Goal: Task Accomplishment & Management: Complete application form

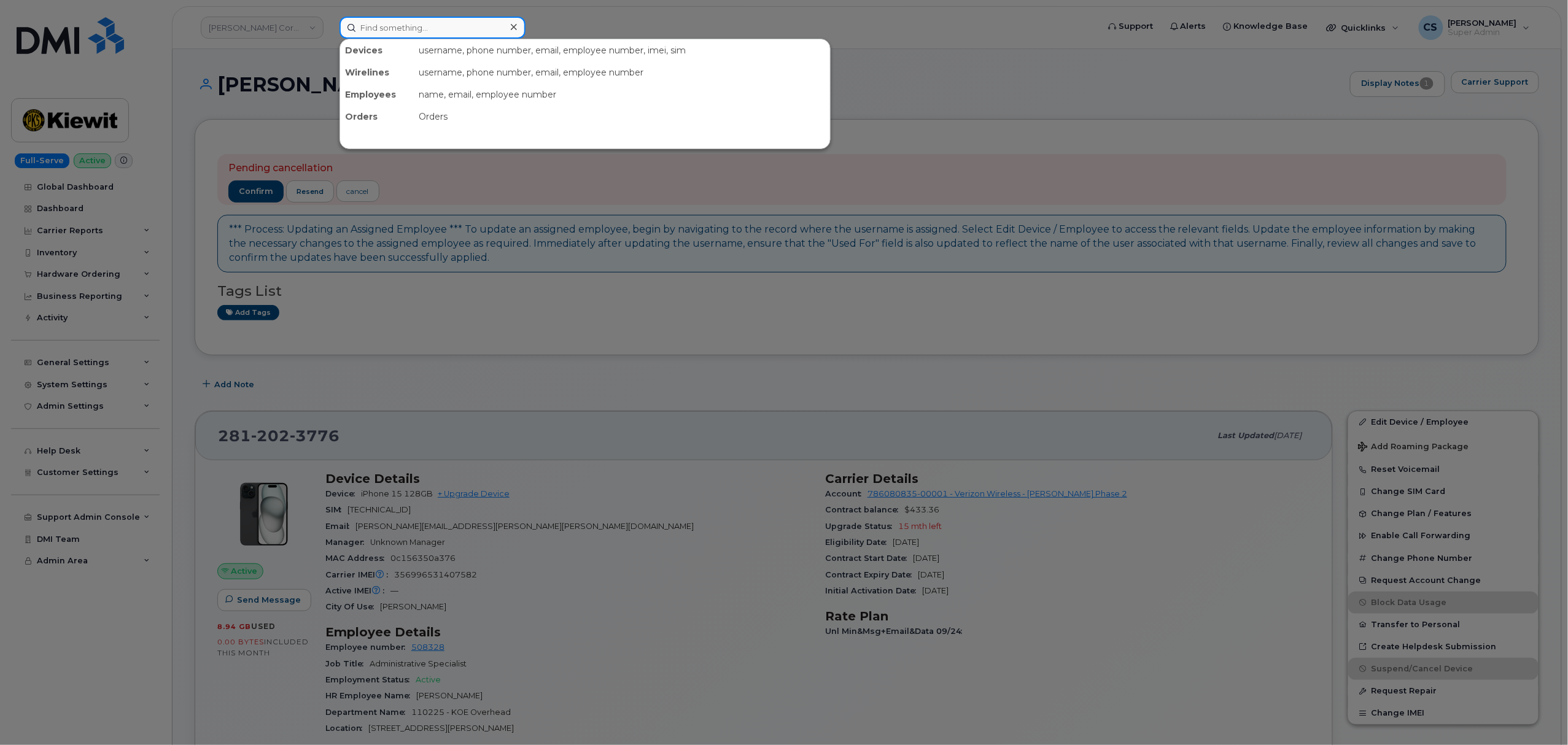
click at [398, 23] on input at bounding box center [432, 27] width 186 height 22
paste input "303195"
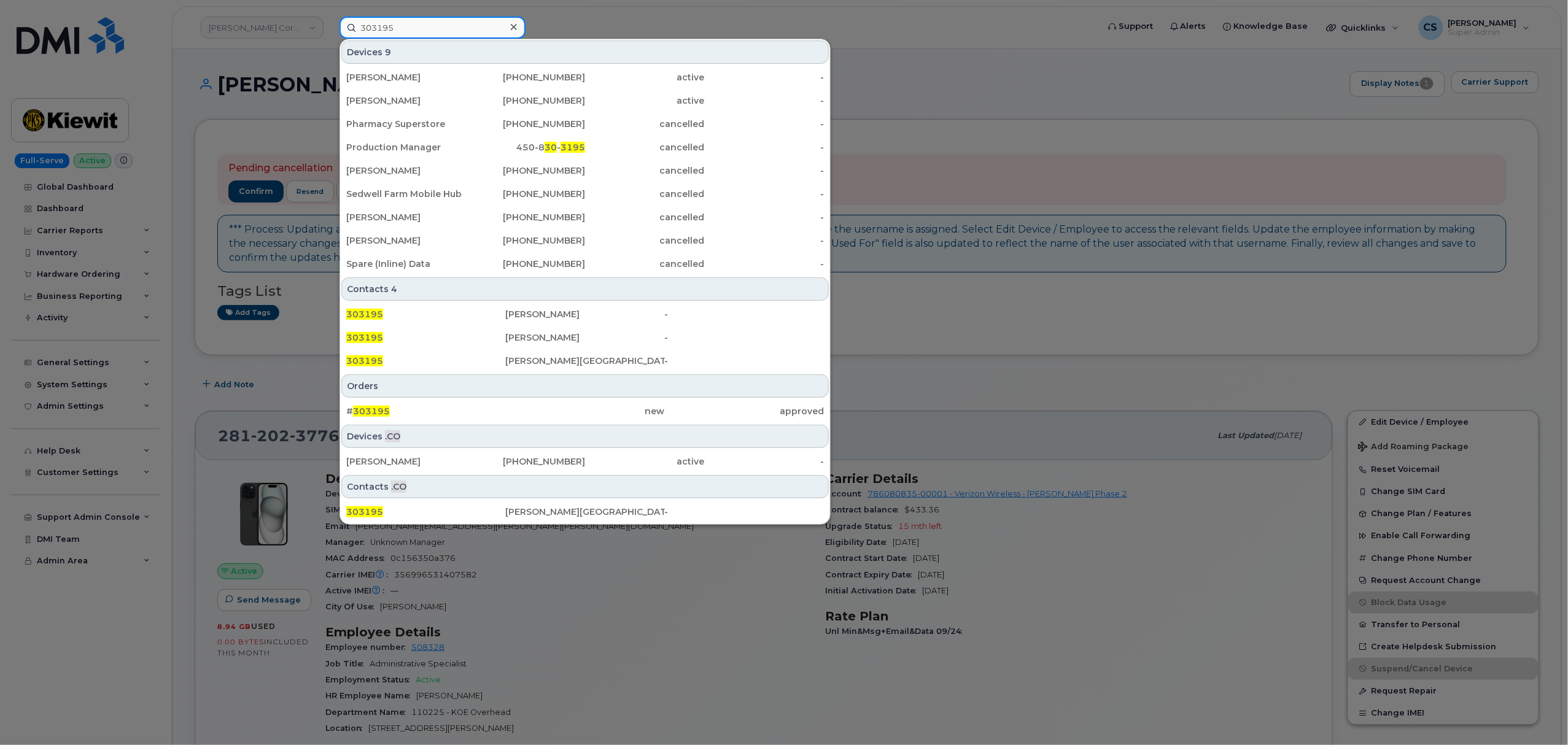
type input "303195"
click at [242, 121] on div at bounding box center [784, 372] width 1568 height 745
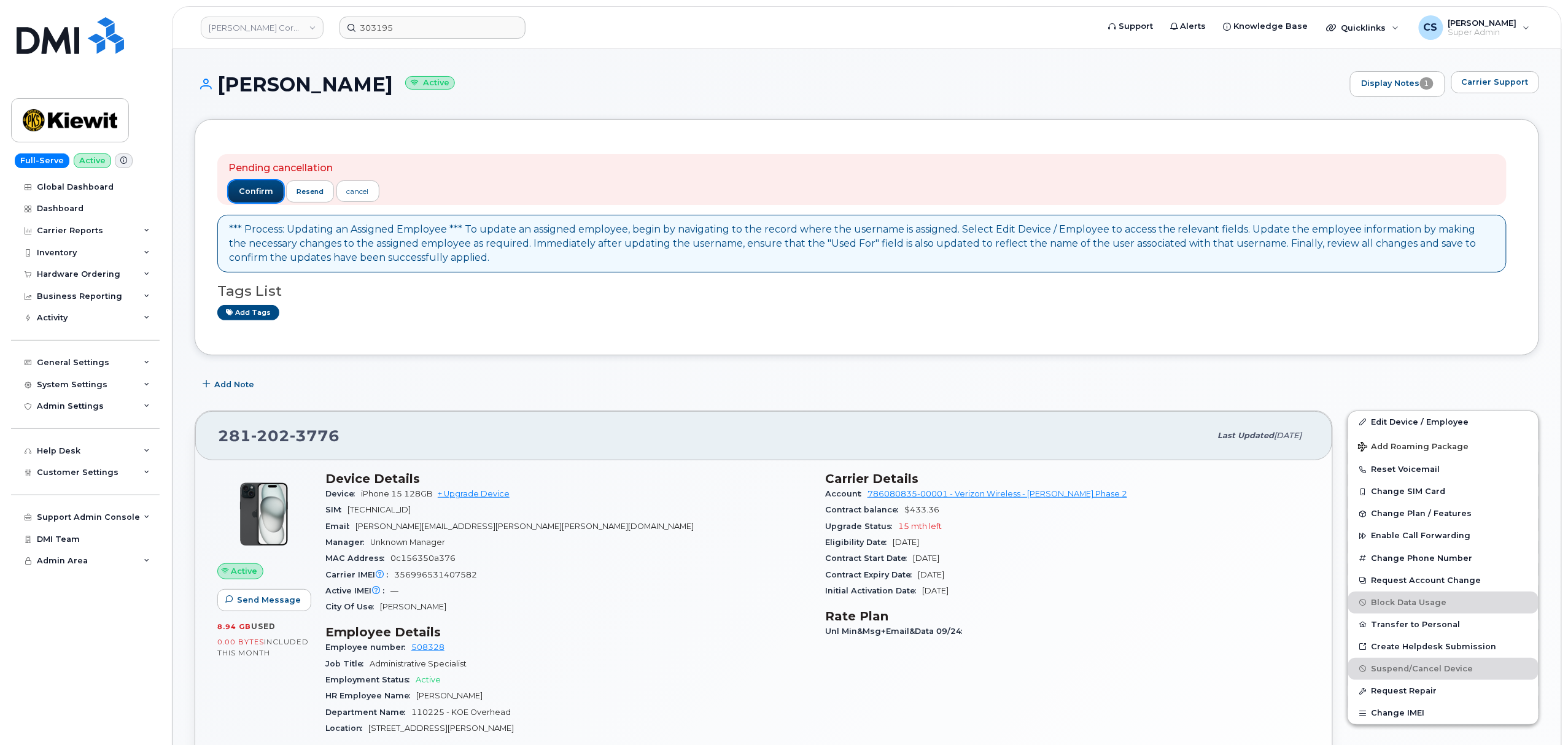
click at [254, 188] on span "confirm" at bounding box center [256, 191] width 35 height 11
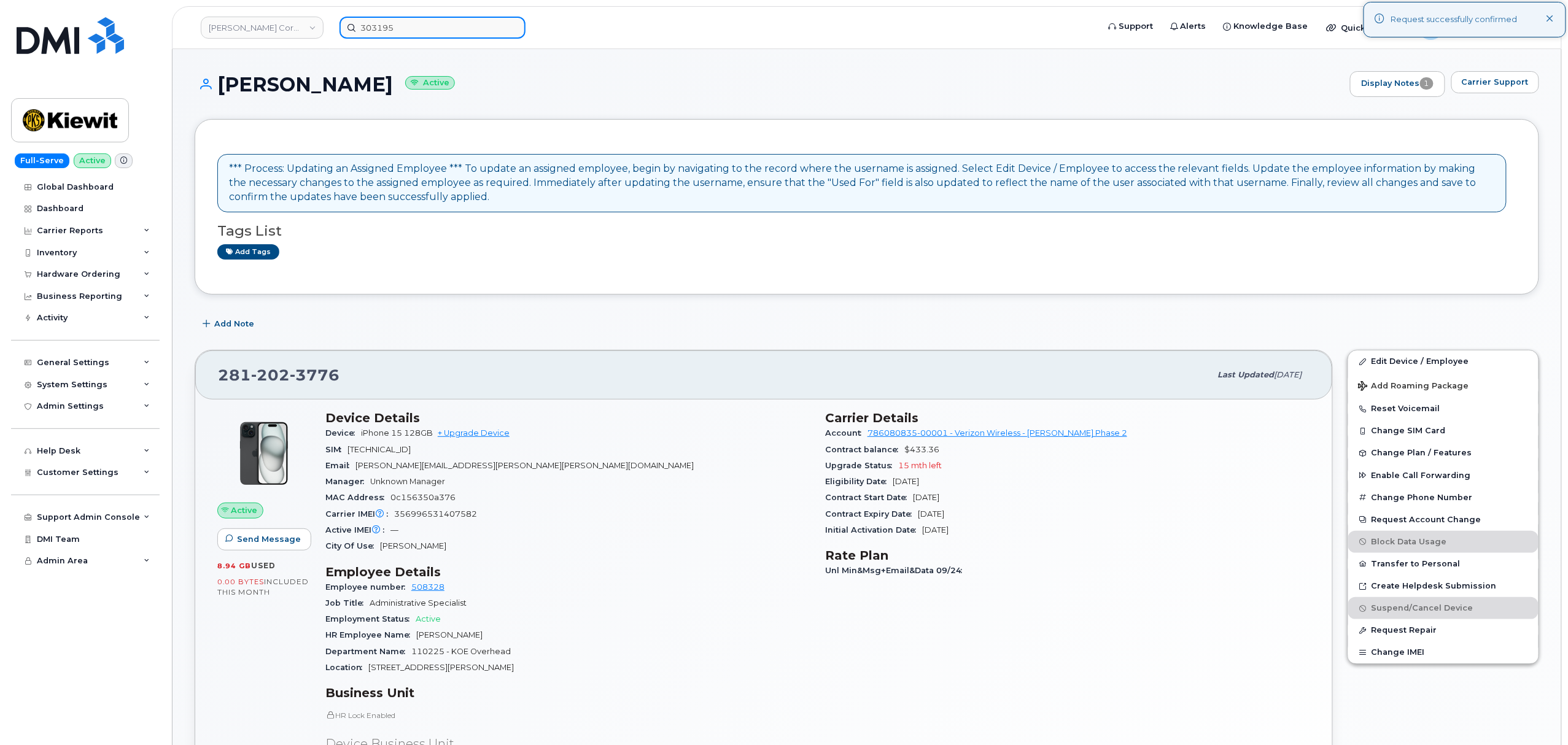
click at [426, 25] on input "303195" at bounding box center [432, 27] width 186 height 22
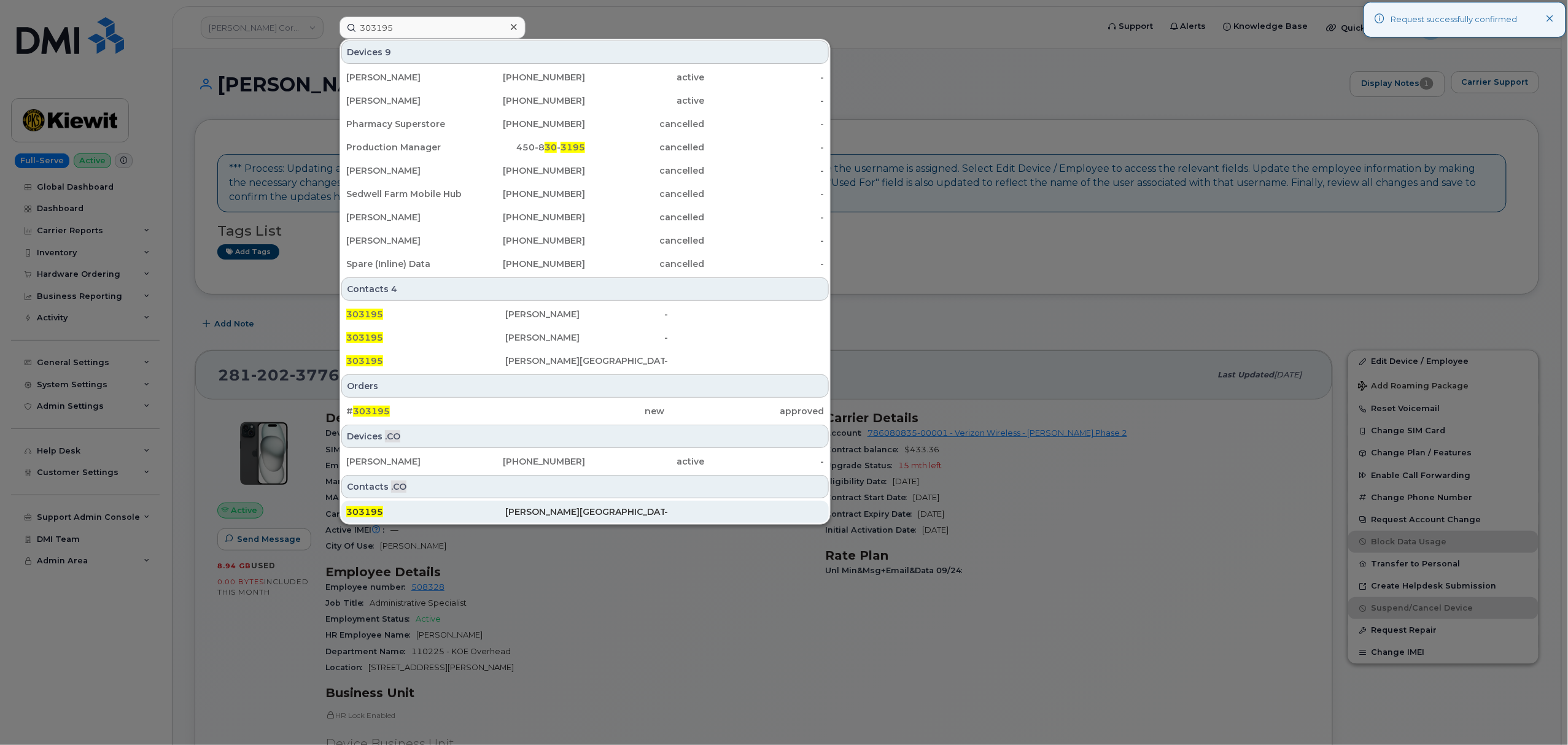
drag, startPoint x: 379, startPoint y: 511, endPoint x: 379, endPoint y: 504, distance: 7.0
click at [379, 509] on span "303195" at bounding box center [365, 512] width 37 height 11
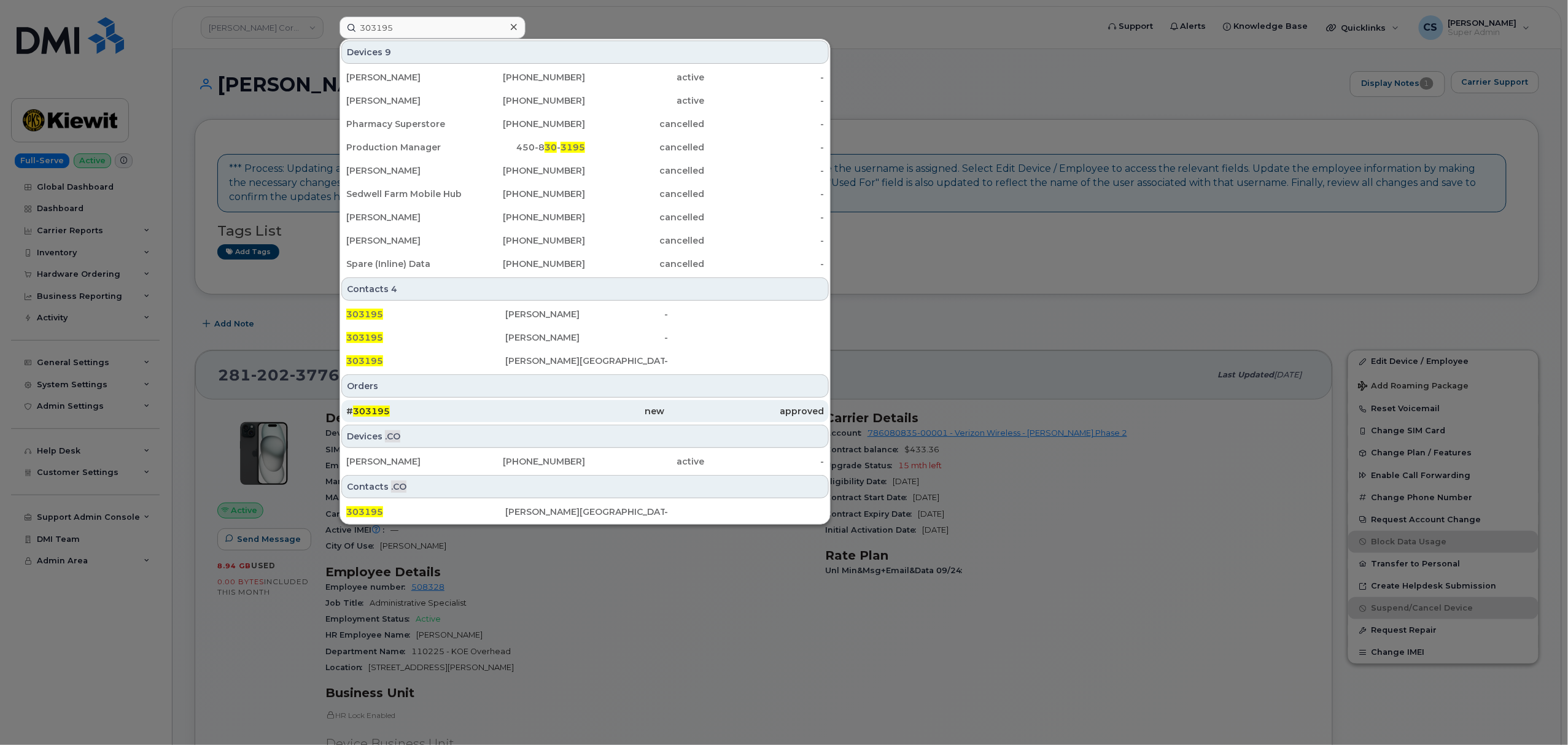
click at [375, 412] on span "303195" at bounding box center [371, 411] width 37 height 11
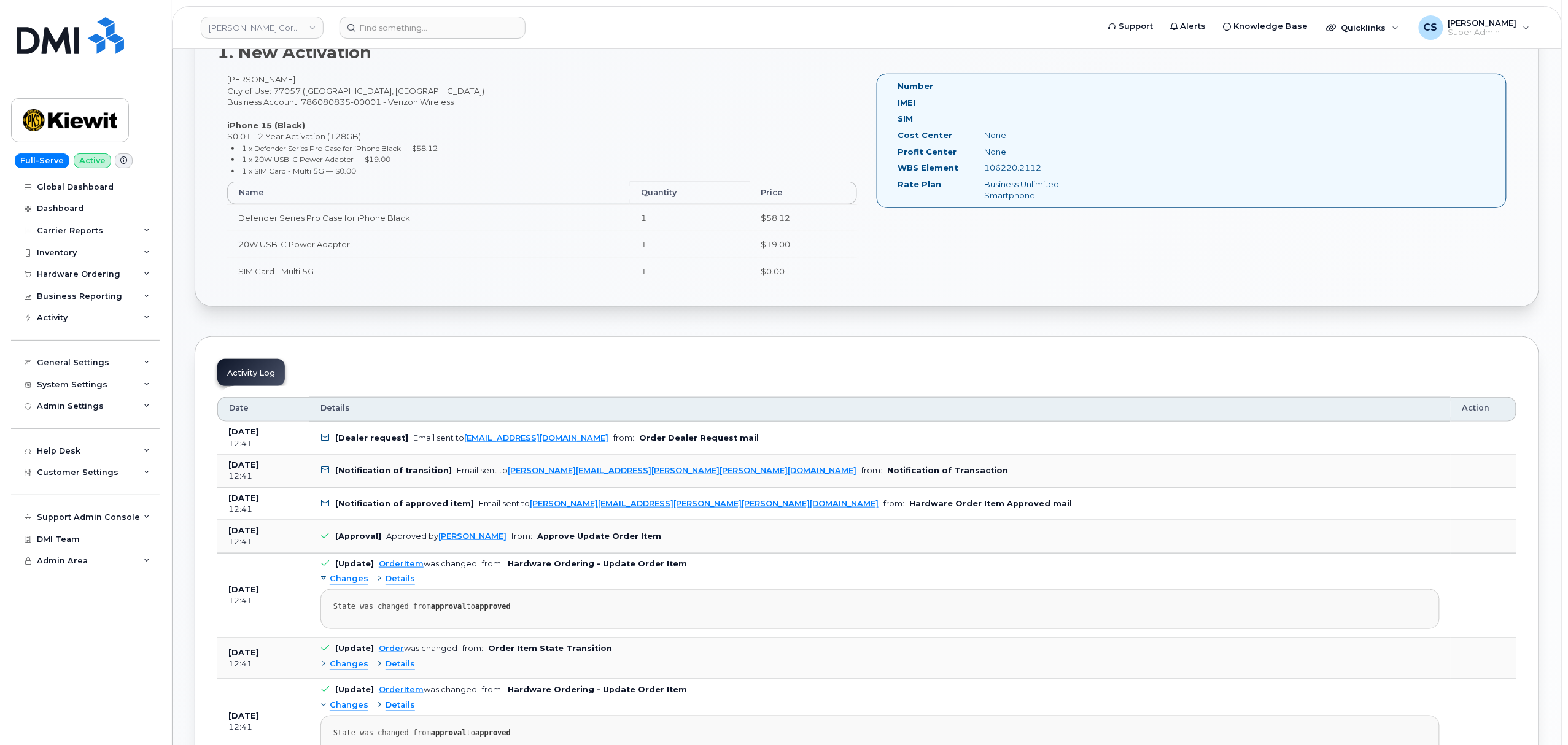
scroll to position [246, 0]
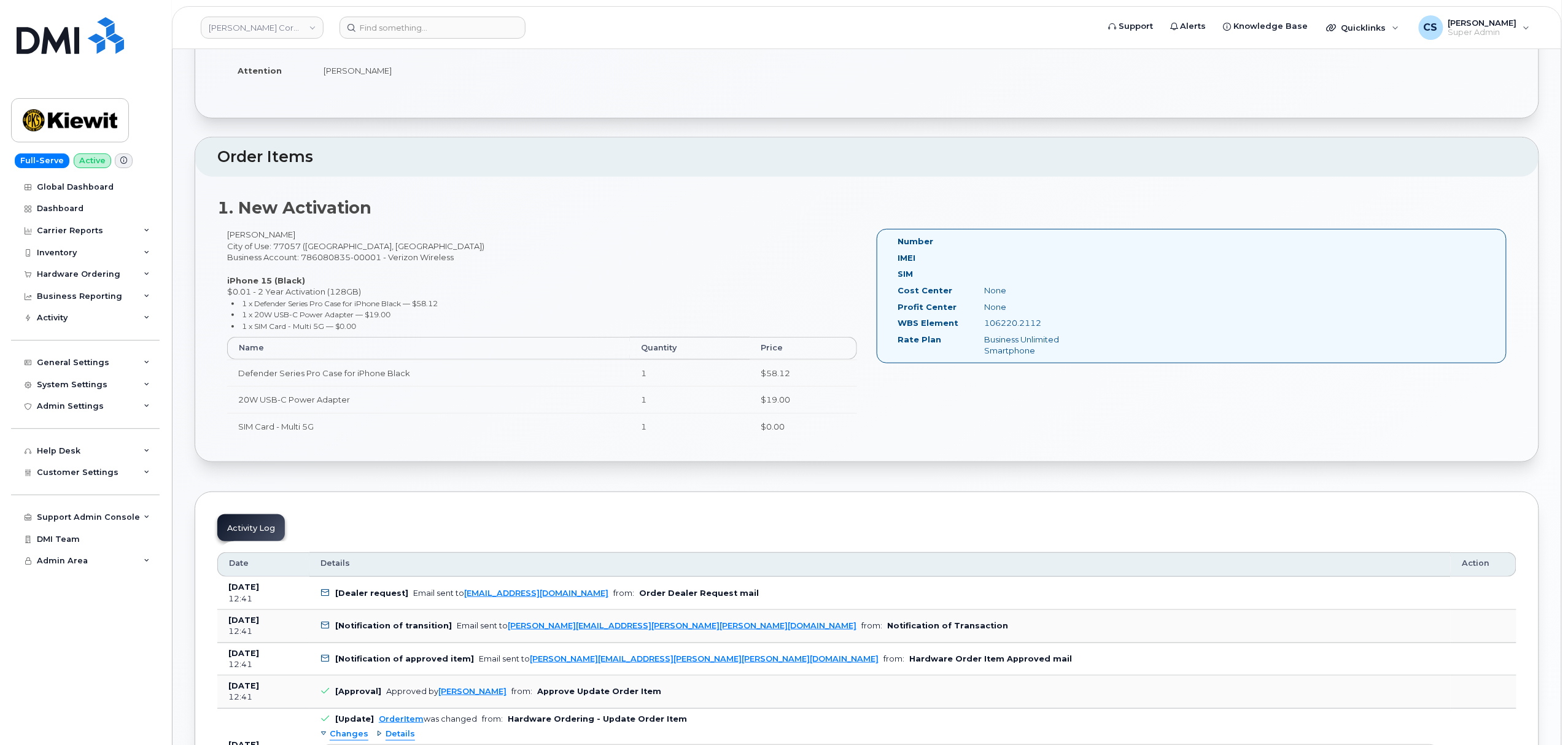
click at [283, 248] on div "Matthew Peterman City of Use: 77057 (Houston, TX) Business Account: 786080835-0…" at bounding box center [542, 340] width 650 height 222
copy div "77057"
click at [1029, 323] on div "106220.2112" at bounding box center [1035, 323] width 122 height 12
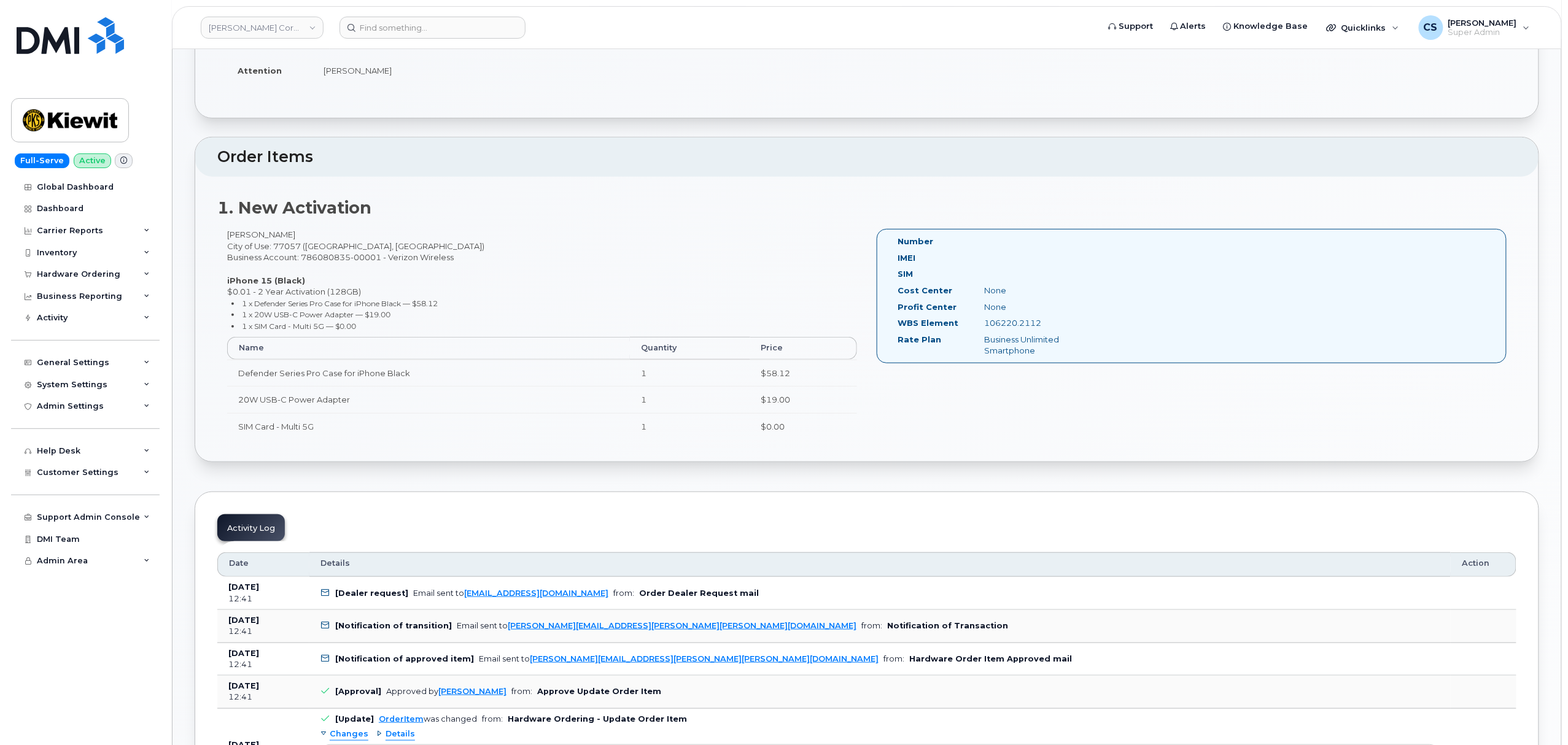
copy div "106220.2112"
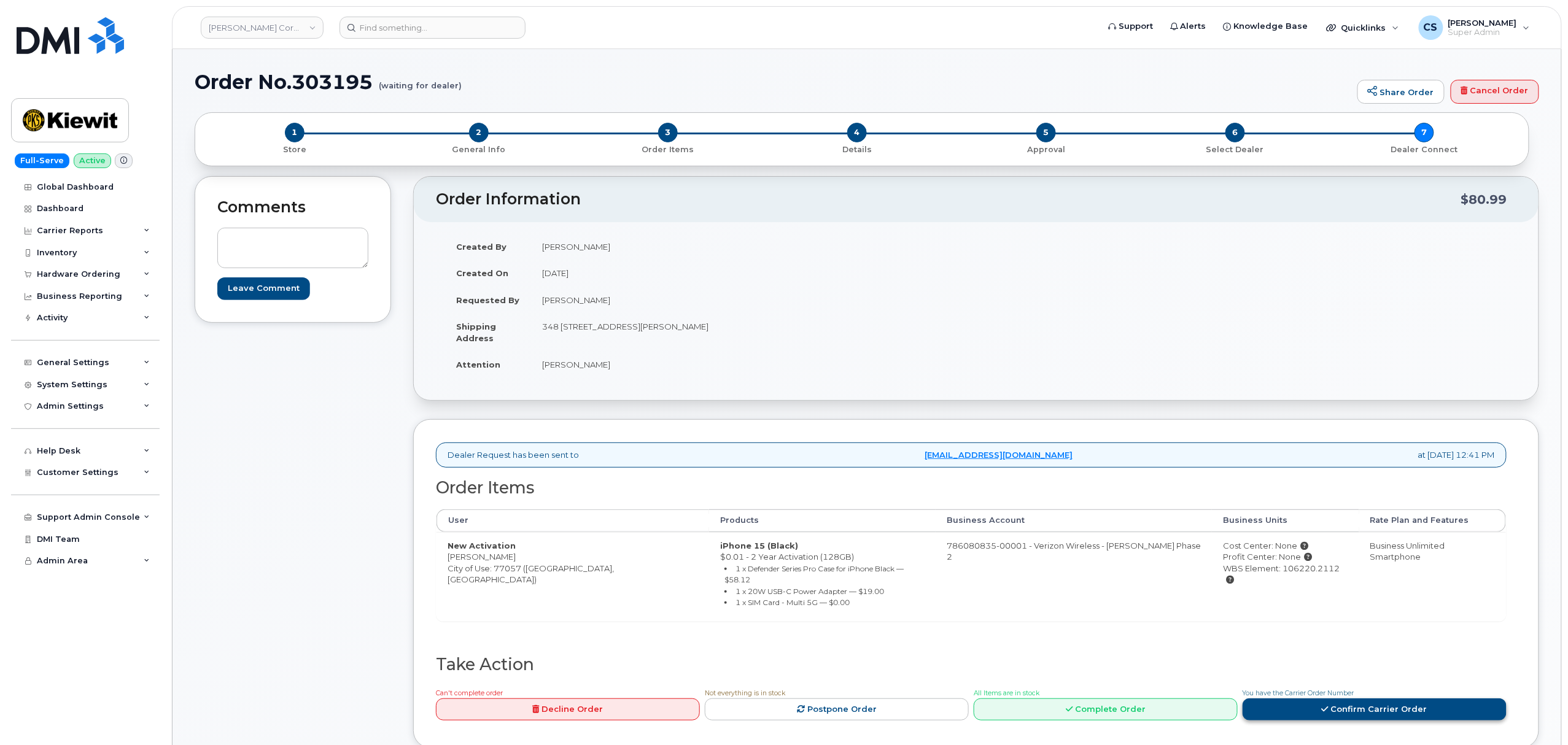
click at [1299, 699] on link "Confirm Carrier Order" at bounding box center [1374, 709] width 264 height 22
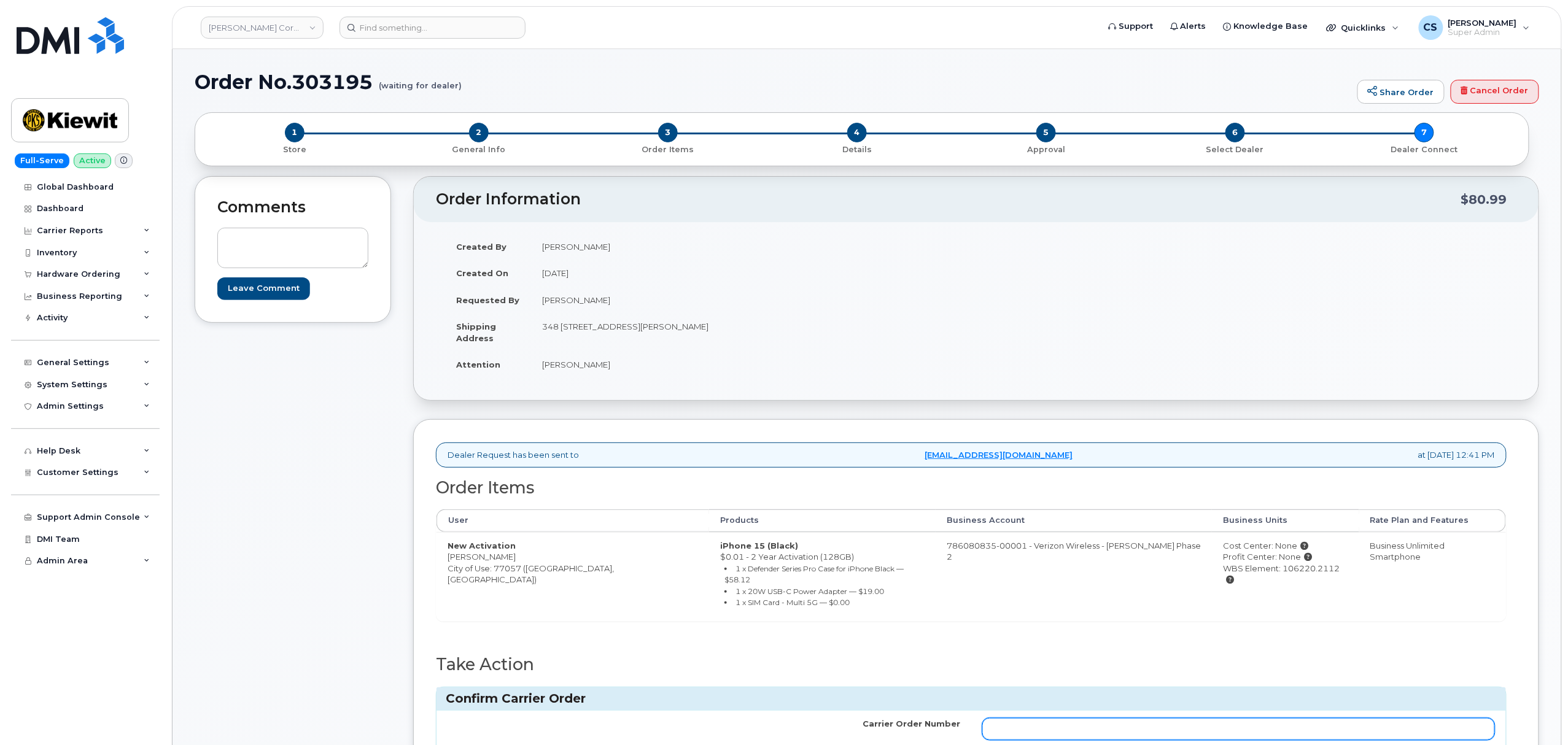
click at [1179, 719] on input "Carrier Order Number" at bounding box center [1238, 729] width 512 height 22
paste input "MB3000601092933"
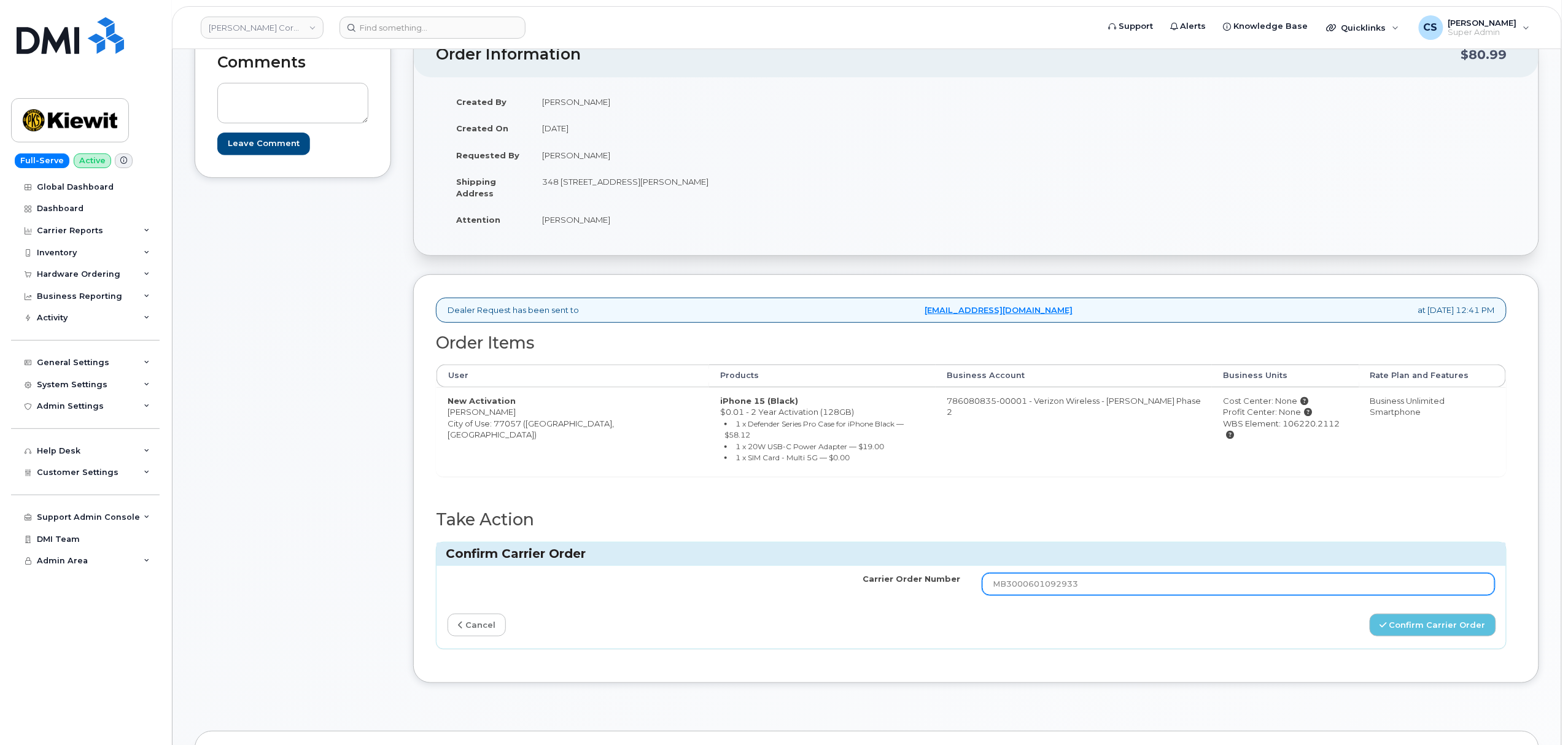
scroll to position [327, 0]
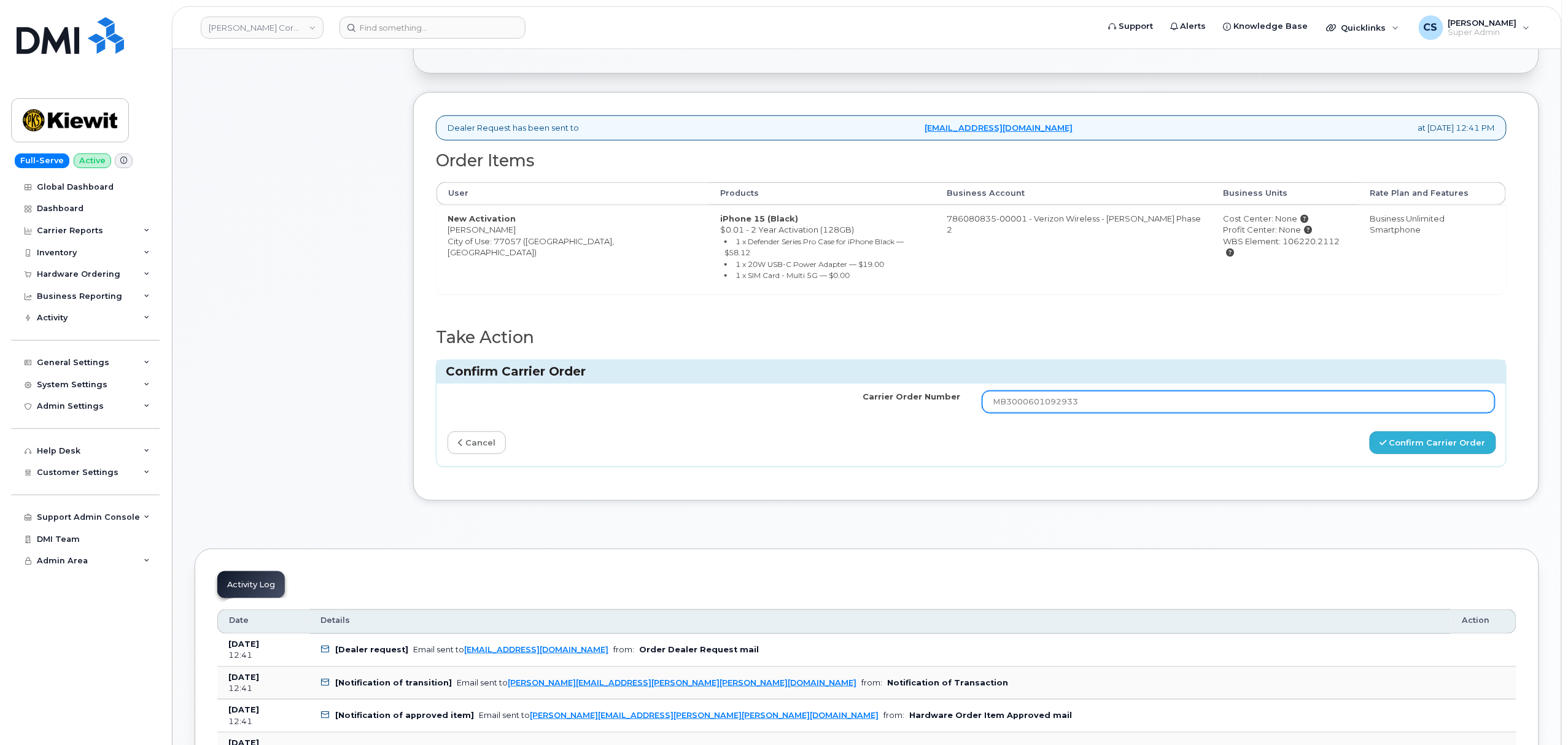
type input "MB3000601092933"
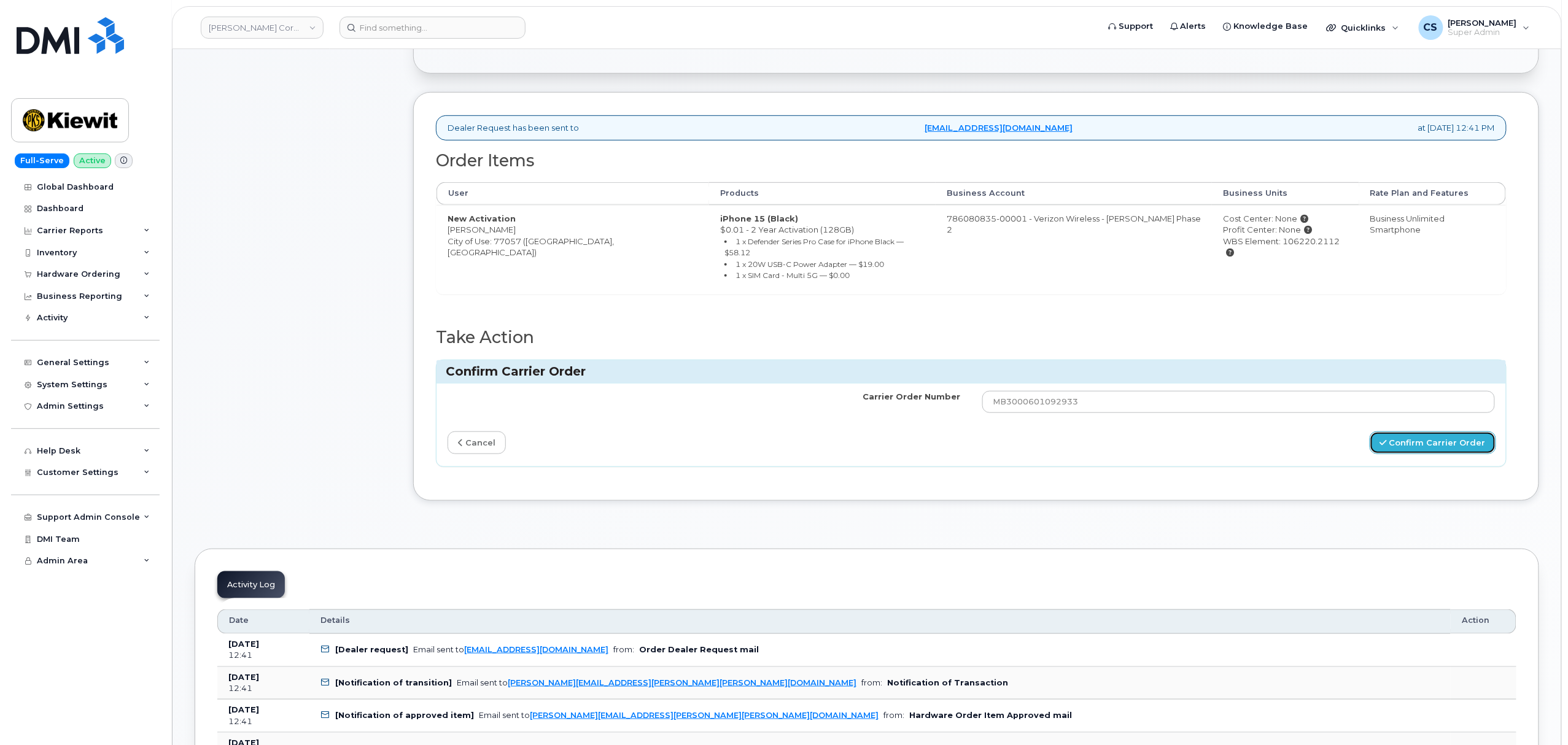
click at [1429, 433] on button "Confirm Carrier Order" at bounding box center [1432, 442] width 126 height 22
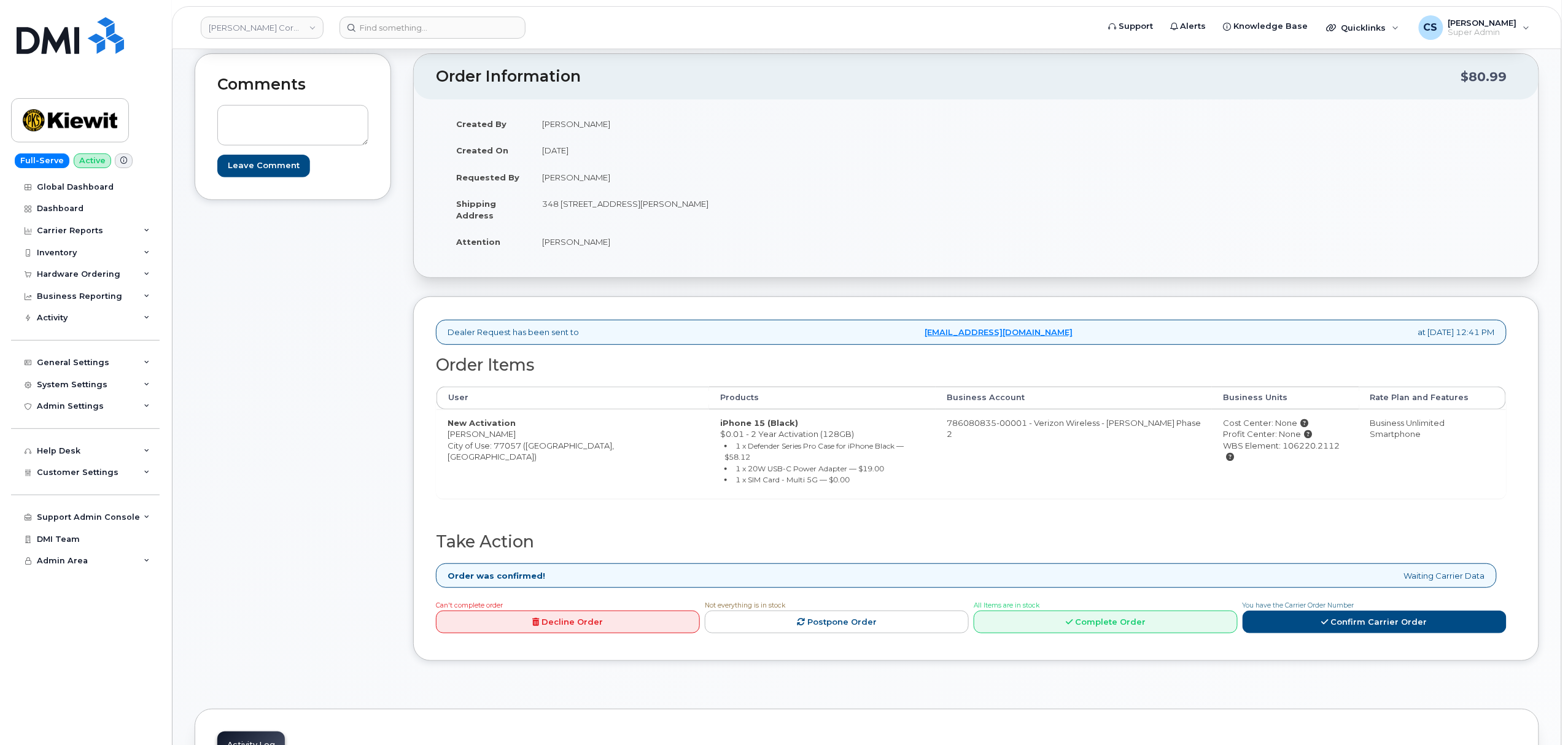
scroll to position [327, 0]
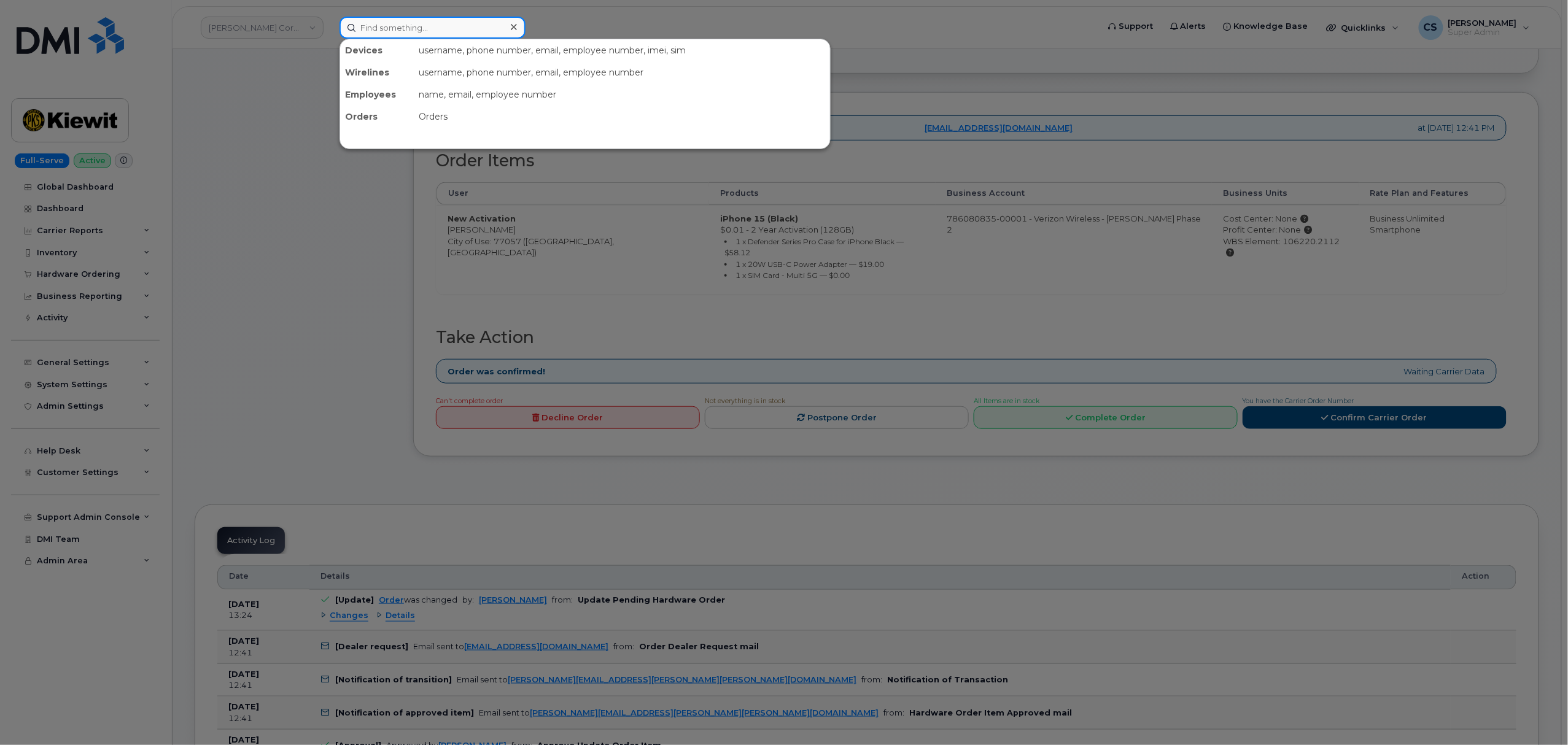
click at [469, 28] on input at bounding box center [432, 27] width 186 height 22
paste input "303196"
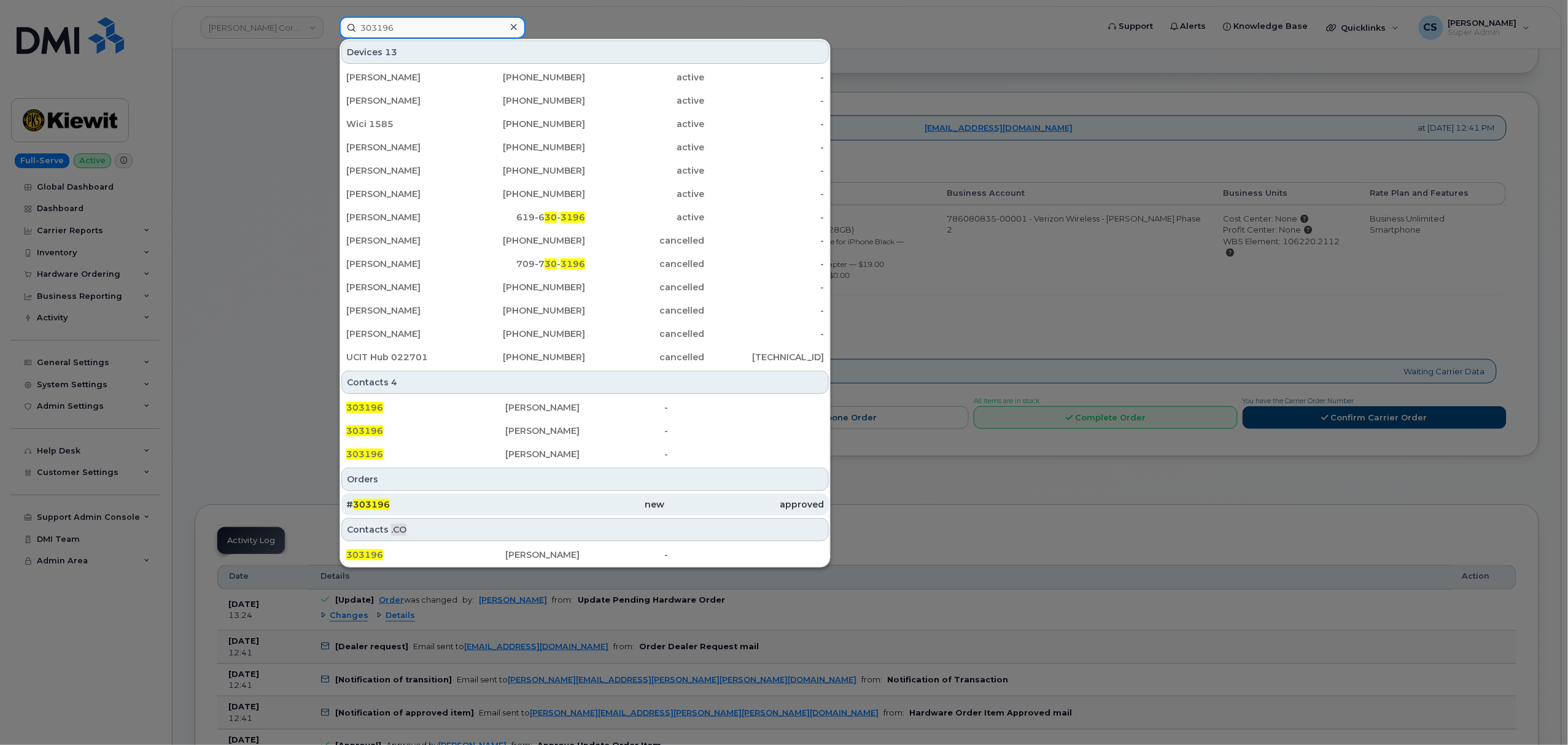
type input "303196"
drag, startPoint x: 381, startPoint y: 504, endPoint x: 379, endPoint y: 497, distance: 7.3
click at [381, 504] on span "303196" at bounding box center [371, 504] width 37 height 11
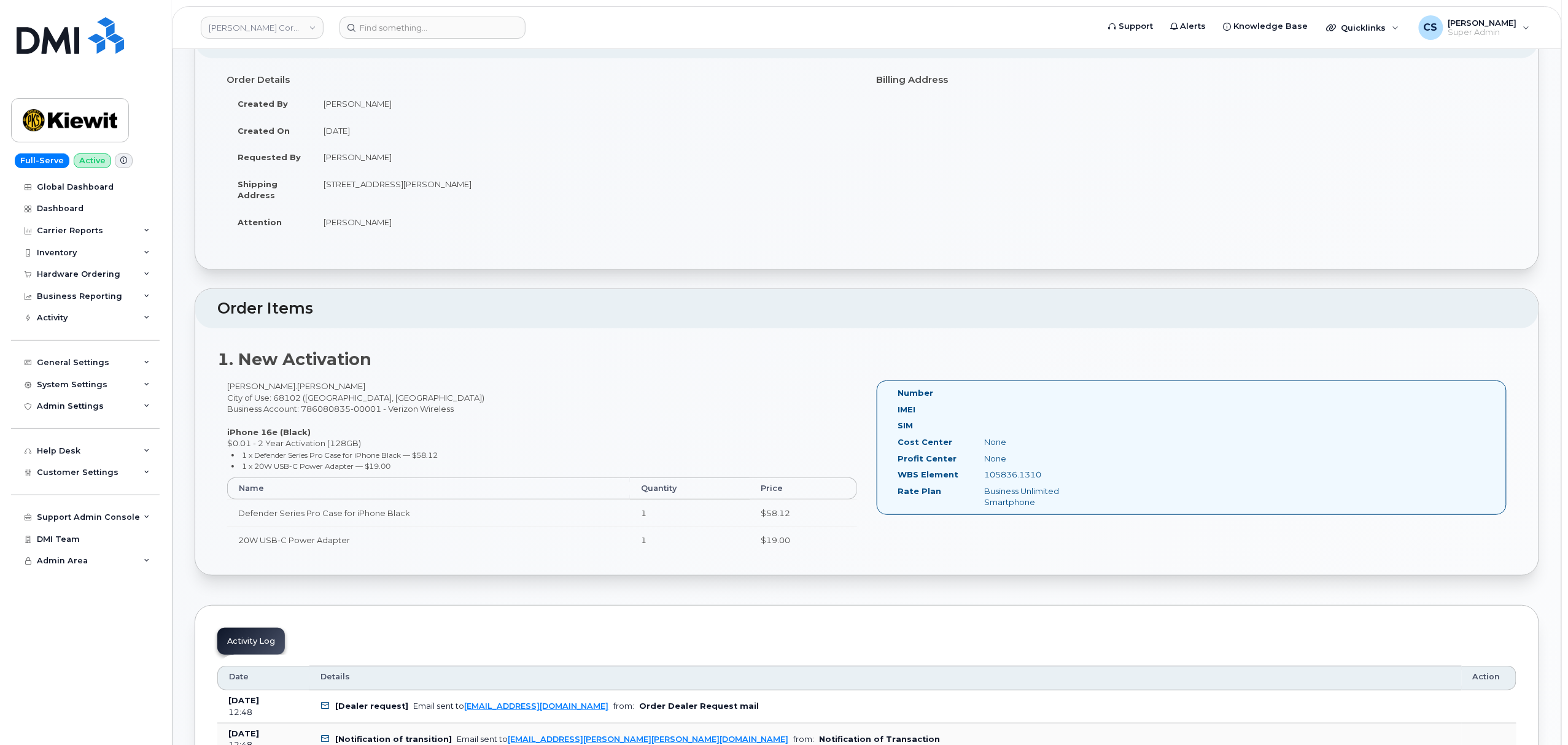
scroll to position [327, 0]
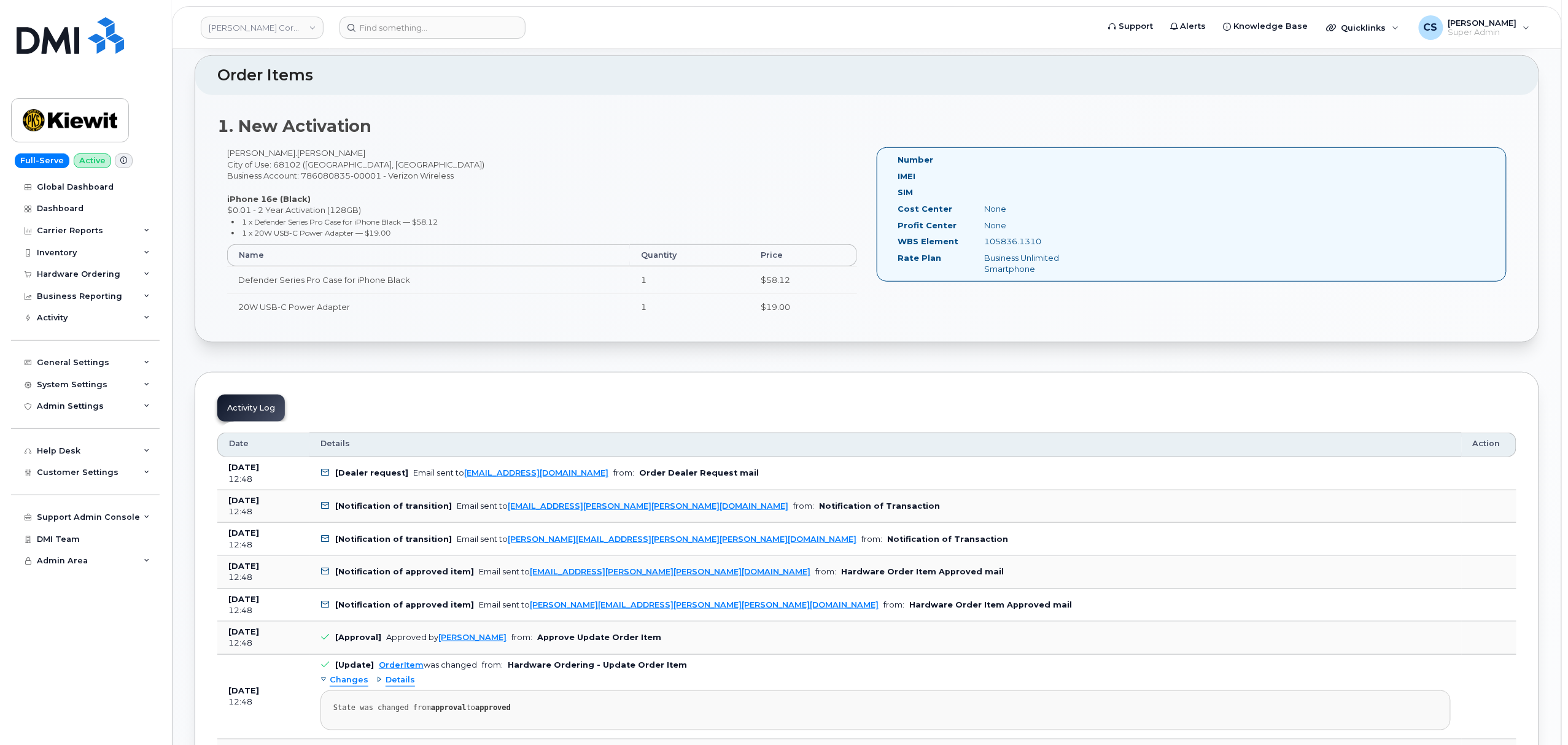
click at [337, 170] on div "[PERSON_NAME].[PERSON_NAME] City of Use: 68102 ([GEOGRAPHIC_DATA], [GEOGRAPHIC_…" at bounding box center [542, 239] width 650 height 184
click at [355, 184] on div "[PERSON_NAME].[PERSON_NAME] City of Use: 68102 ([GEOGRAPHIC_DATA], [GEOGRAPHIC_…" at bounding box center [542, 239] width 650 height 184
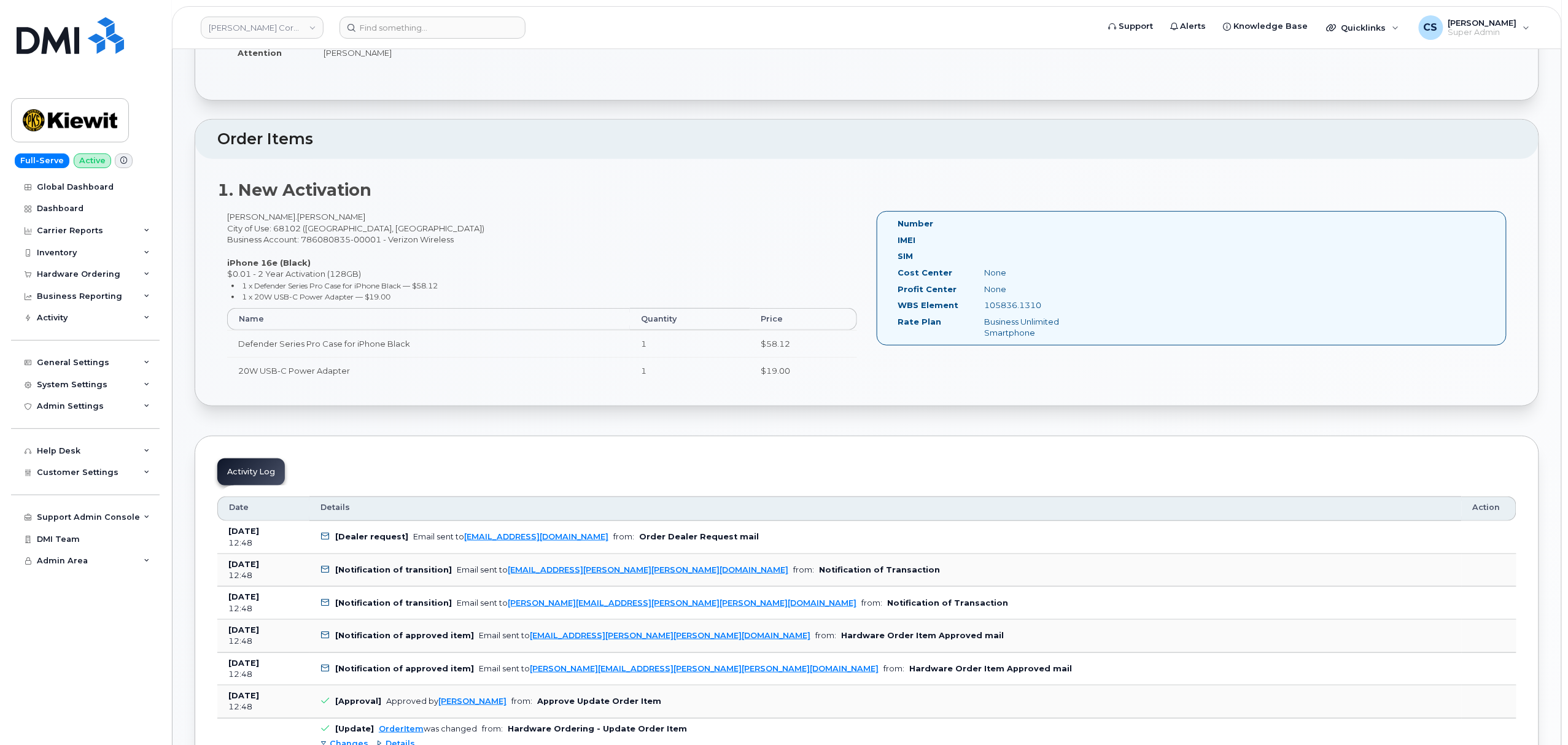
scroll to position [246, 0]
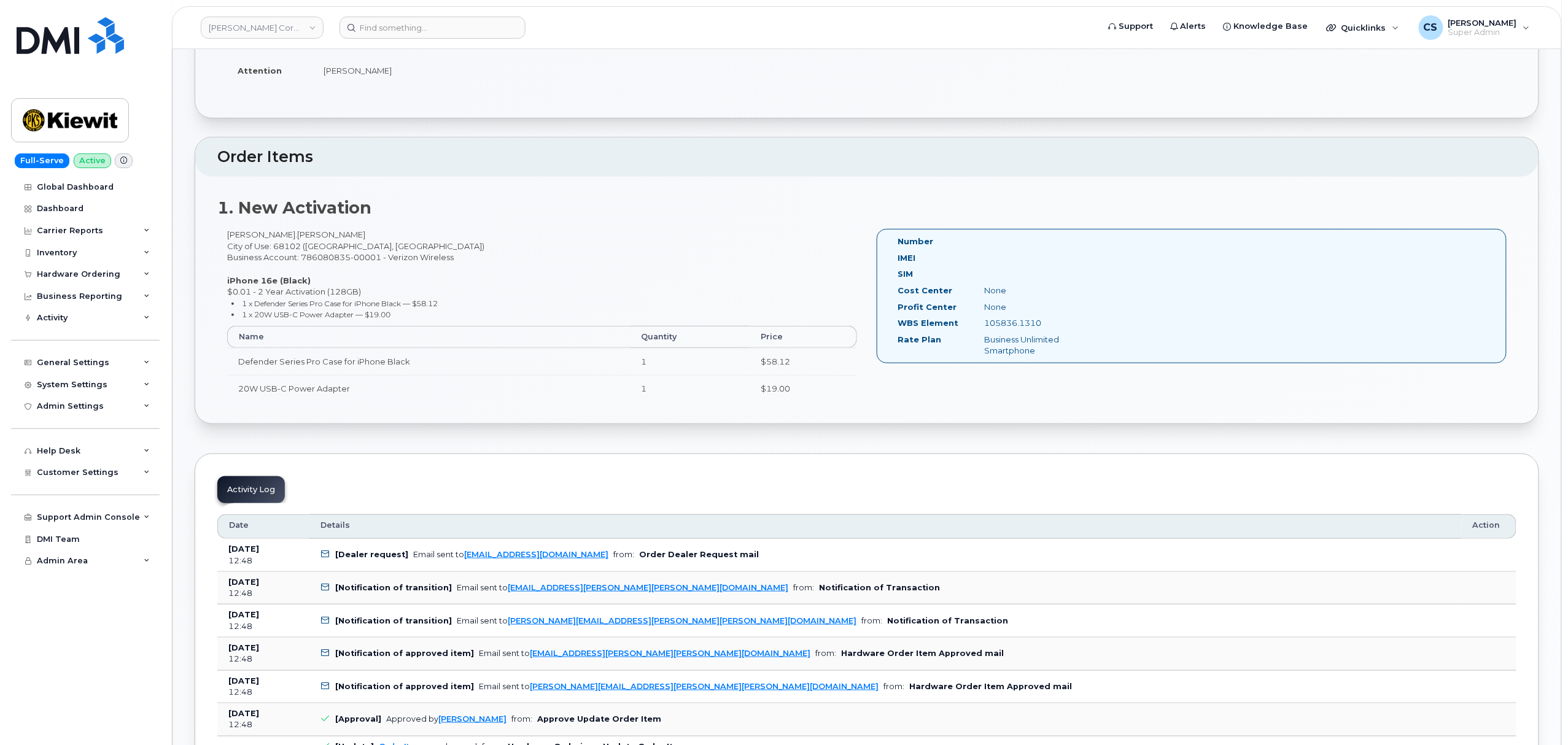
click at [1022, 325] on div "105836.1310" at bounding box center [1035, 323] width 122 height 12
copy div "105836.1310"
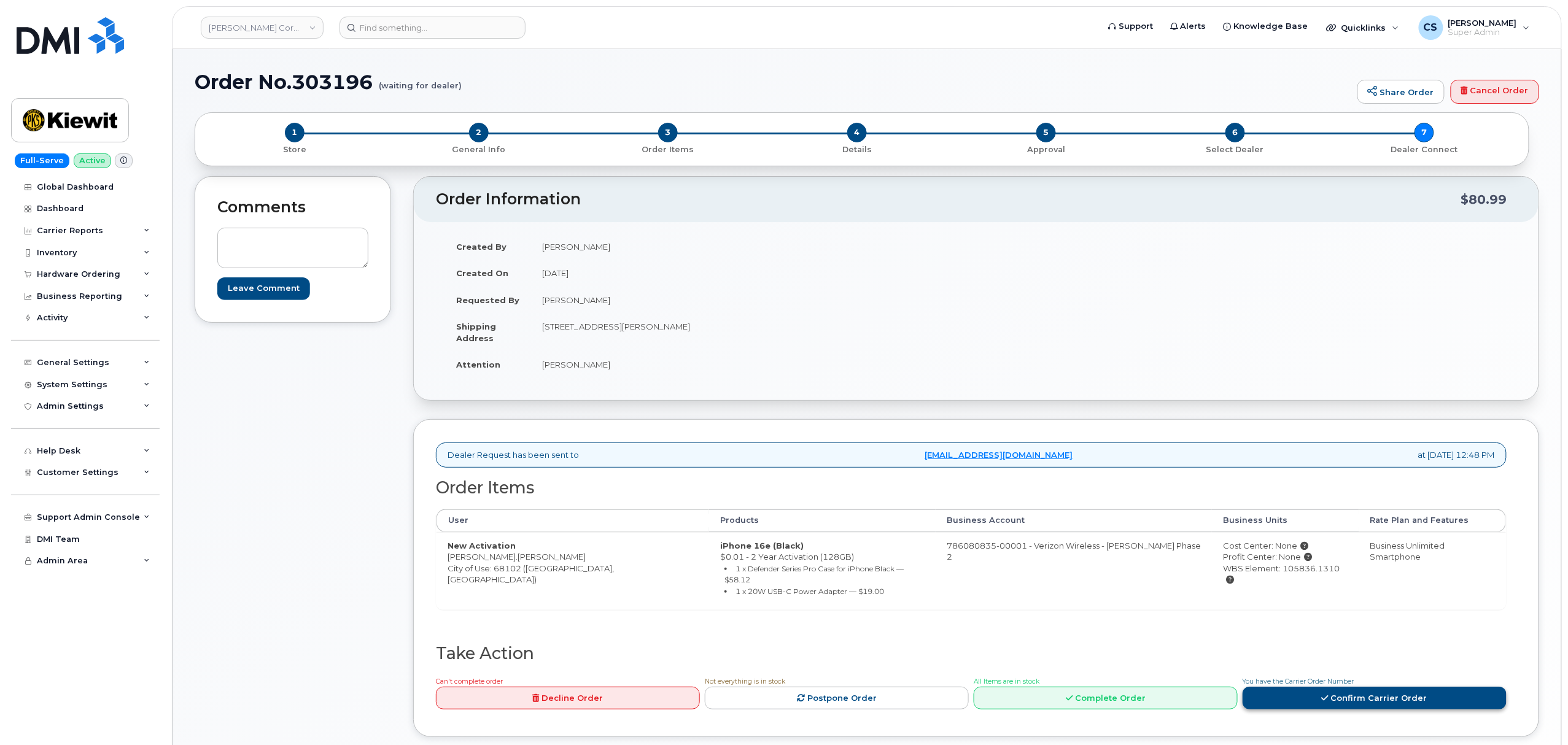
click at [1305, 687] on link "Confirm Carrier Order" at bounding box center [1374, 698] width 264 height 22
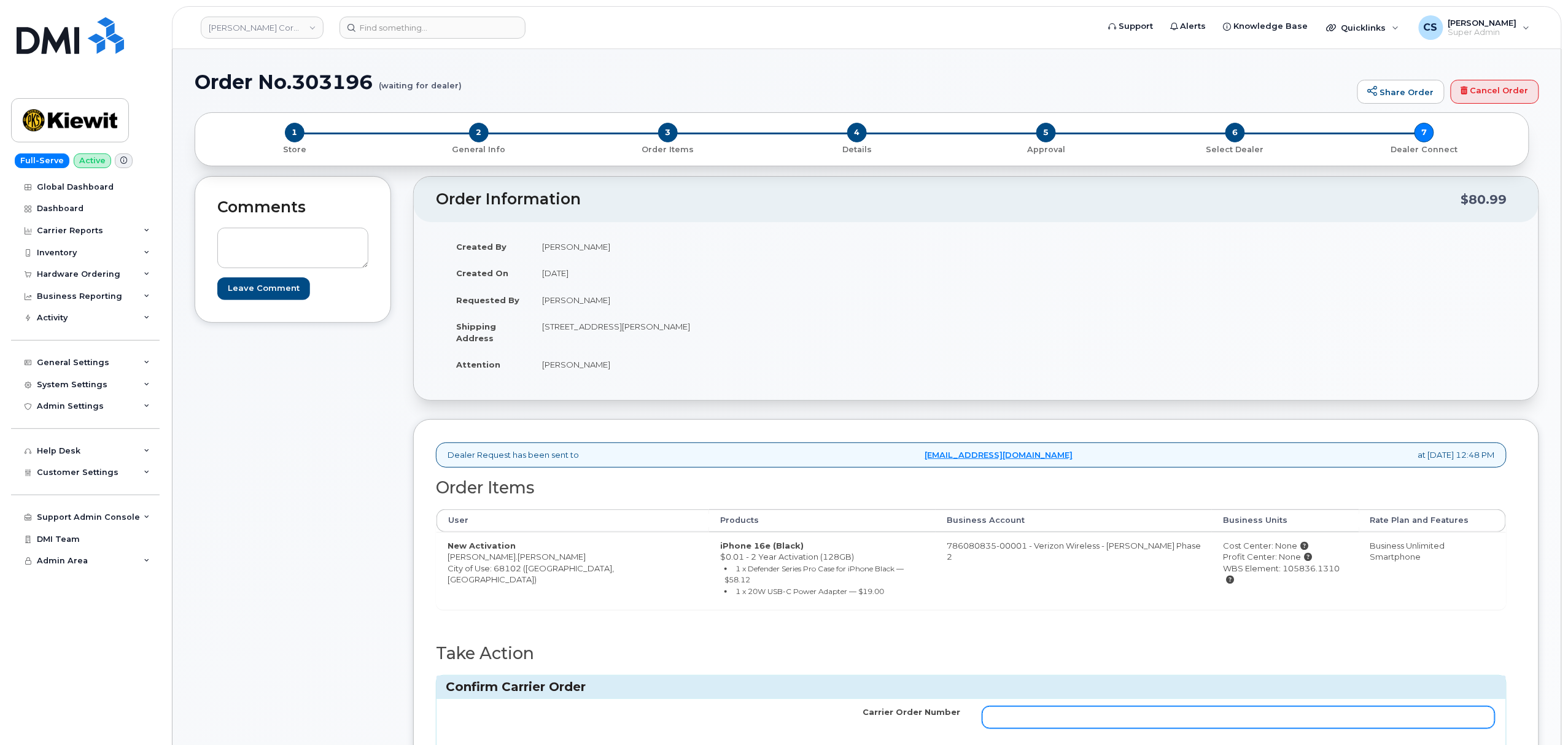
click at [1226, 707] on input "Carrier Order Number" at bounding box center [1238, 718] width 512 height 22
paste input "MB3000601095697"
type input "MB3000601095697"
click at [1423, 745] on button "Confirm Carrier Order" at bounding box center [1432, 758] width 126 height 22
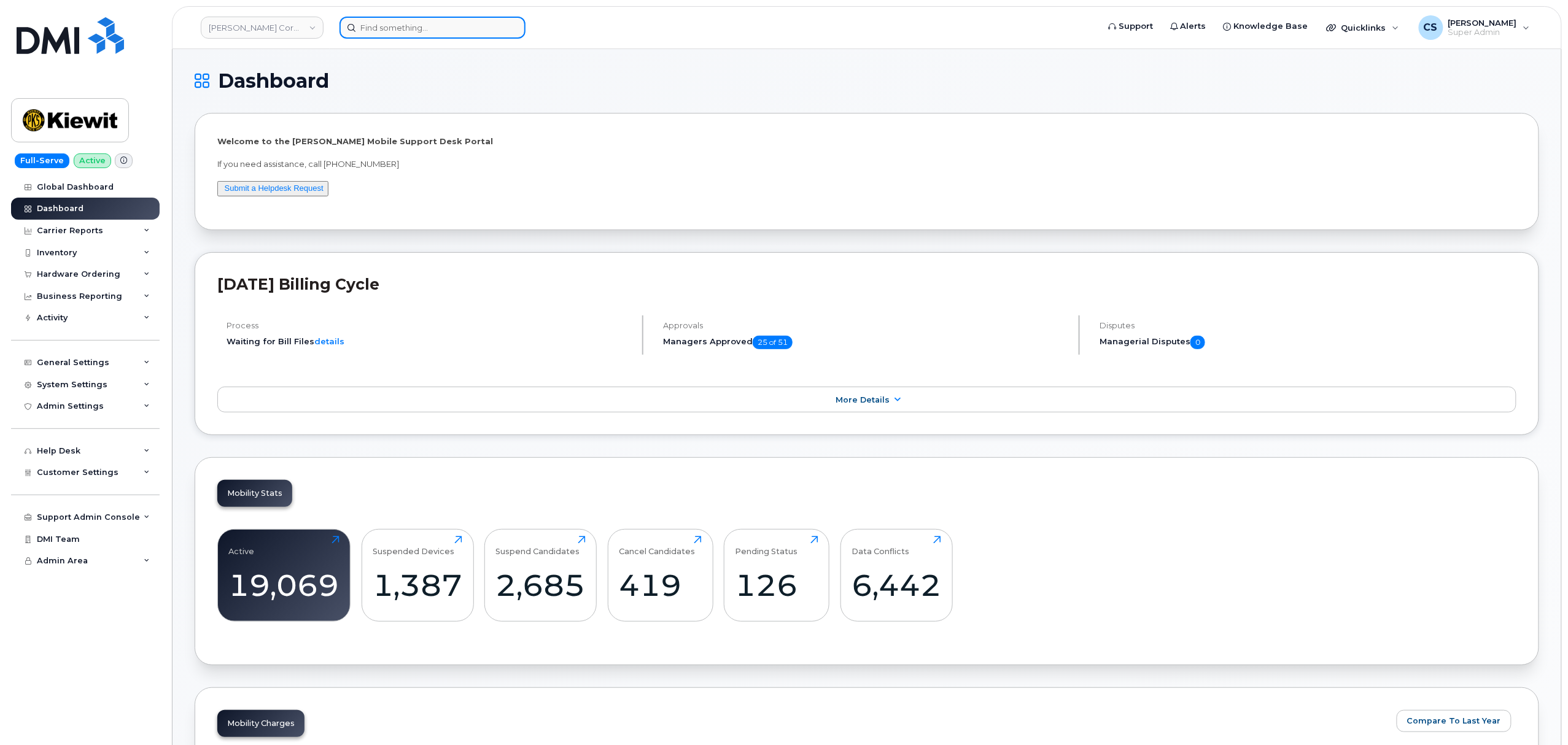
click at [437, 22] on input at bounding box center [432, 27] width 186 height 22
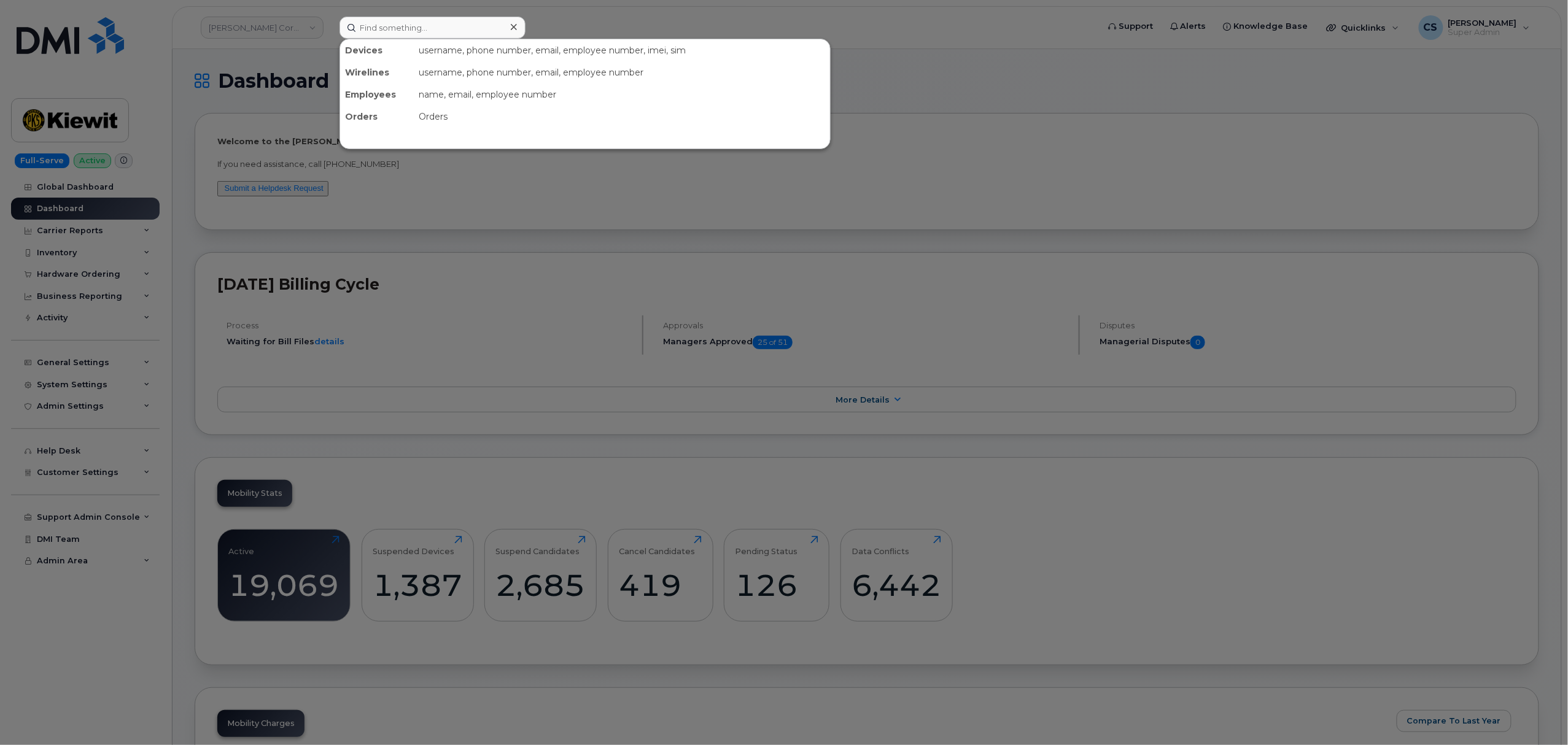
click at [1084, 69] on div at bounding box center [784, 372] width 1568 height 745
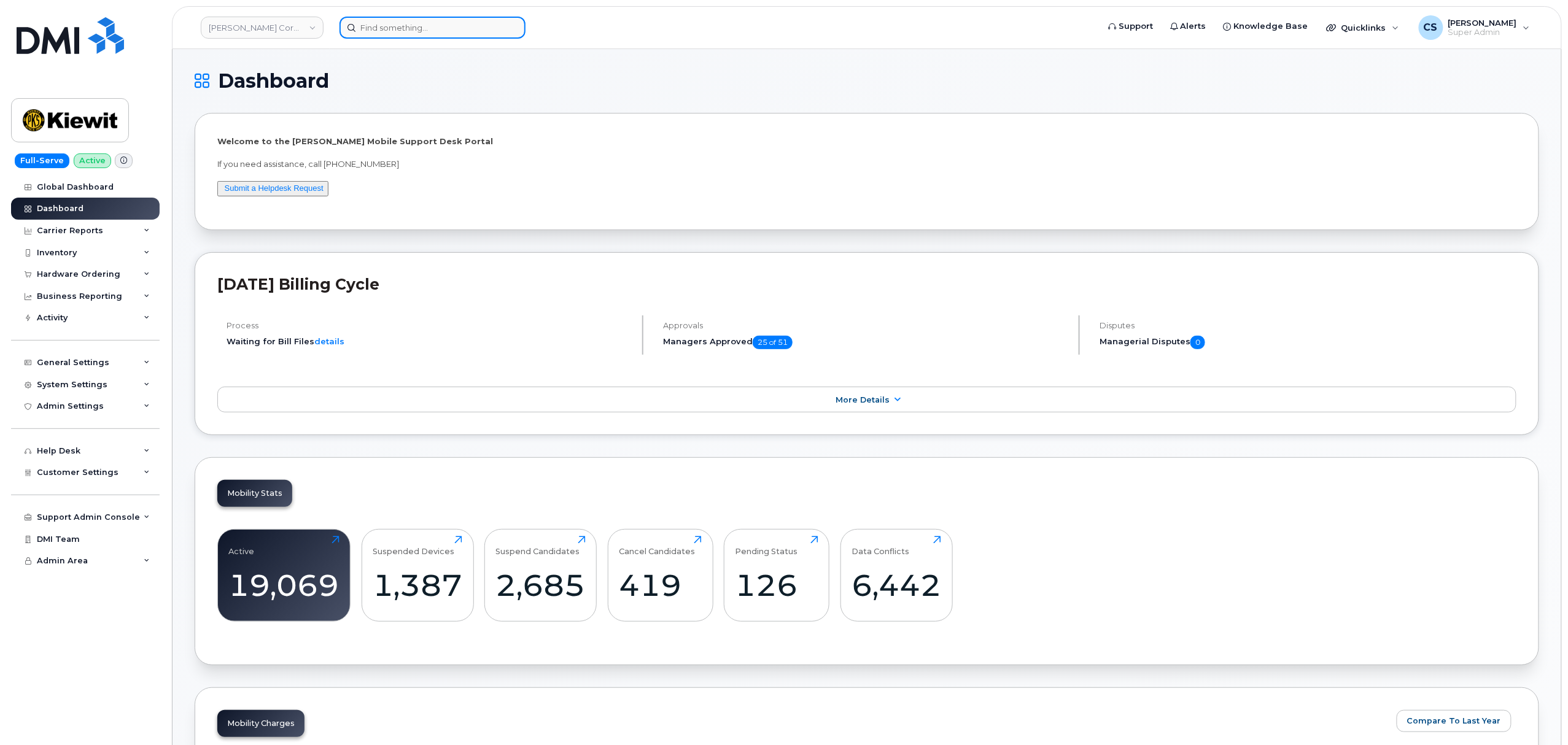
click at [407, 33] on input at bounding box center [432, 27] width 186 height 22
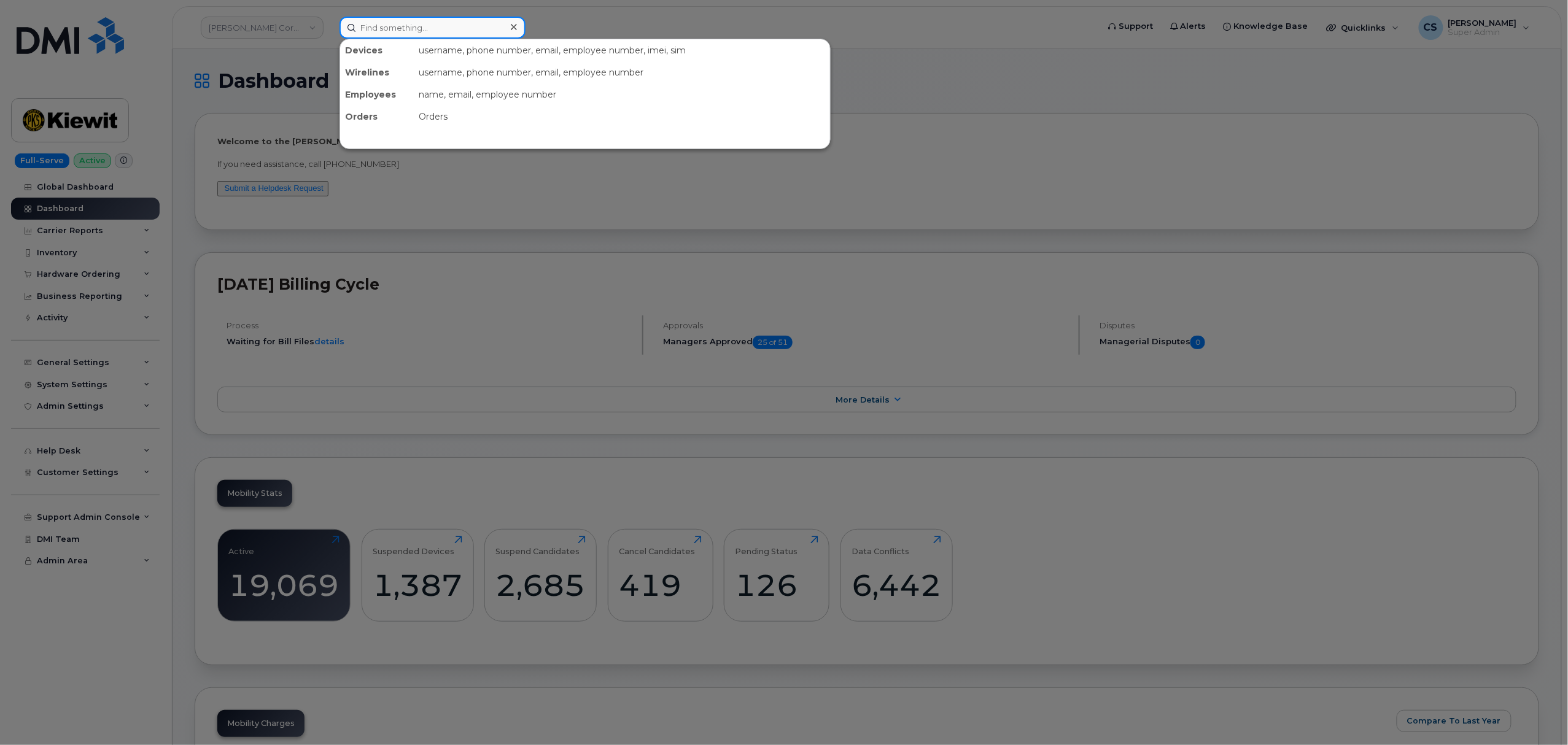
paste input "303191"
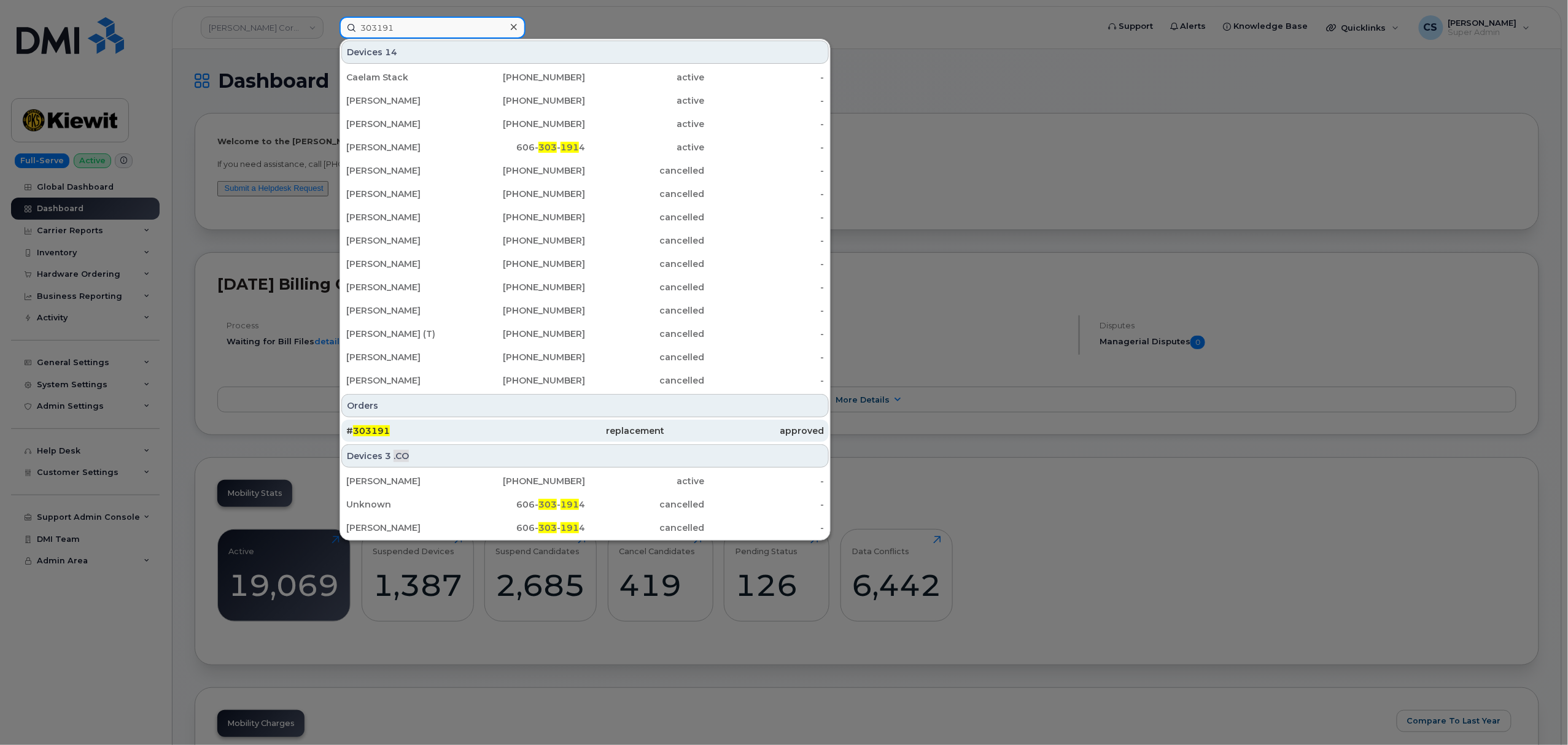
type input "303191"
click at [369, 430] on span "303191" at bounding box center [371, 431] width 37 height 11
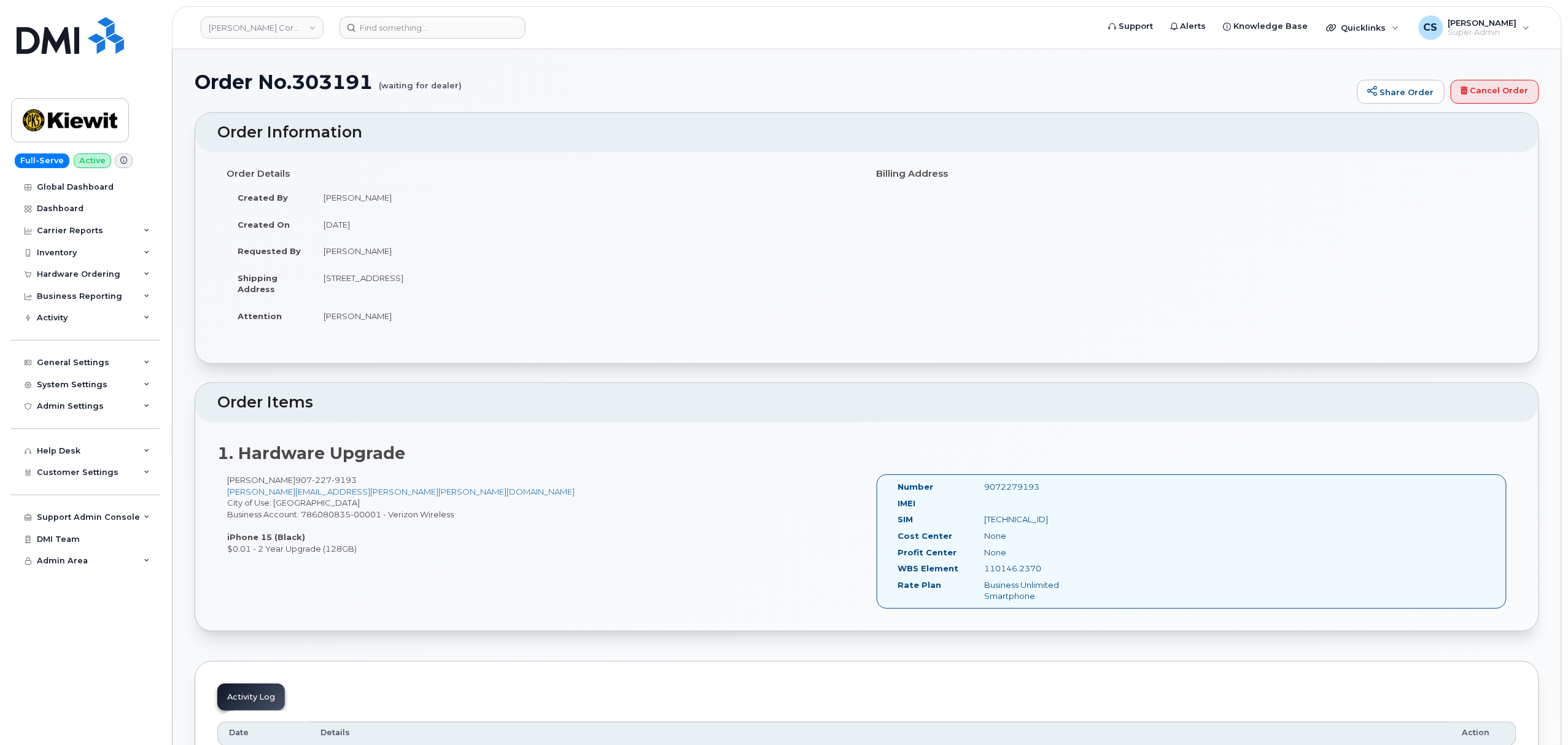
click at [998, 487] on div "9072279193" at bounding box center [1035, 487] width 122 height 12
copy div "9072279193"
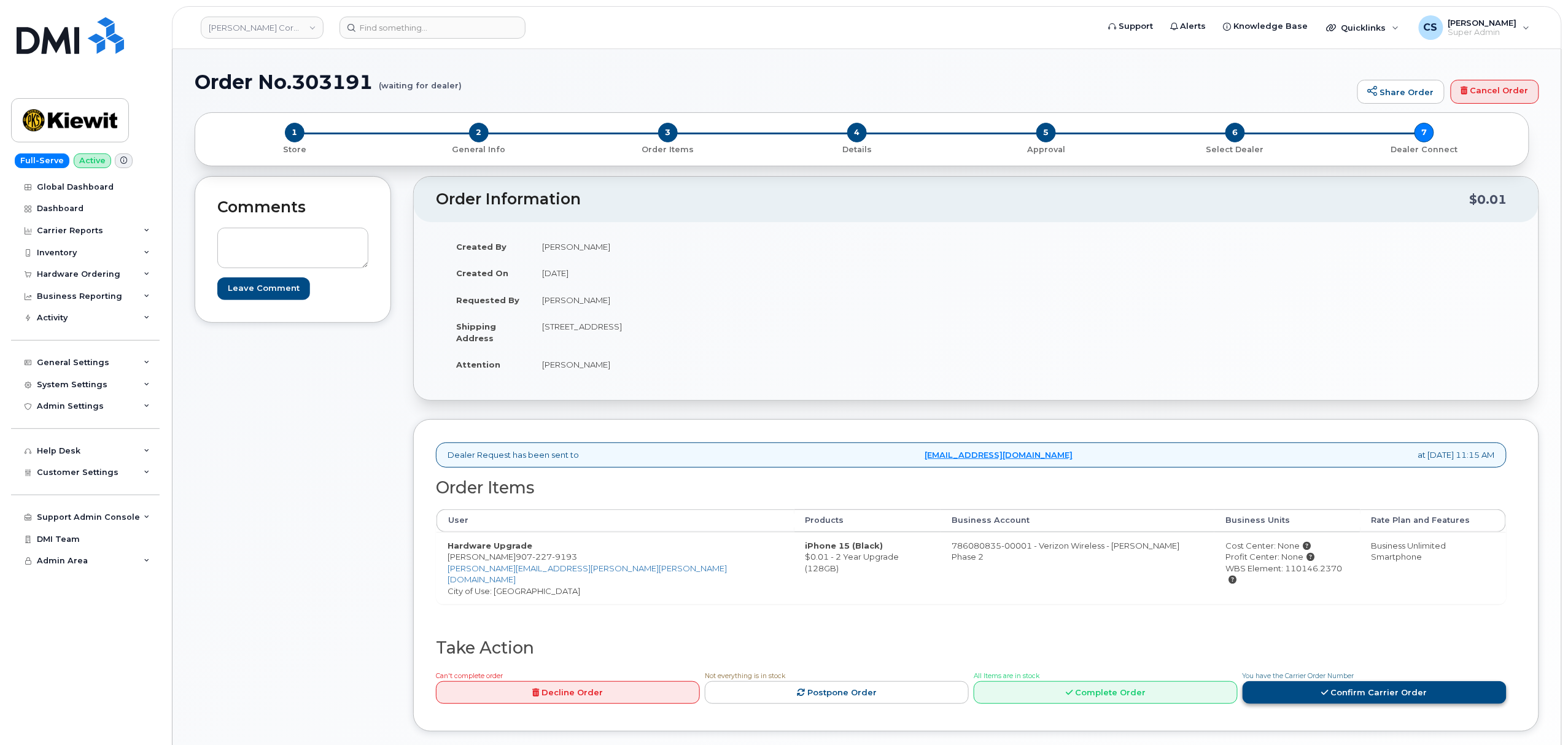
click at [1301, 686] on link "Confirm Carrier Order" at bounding box center [1374, 692] width 264 height 22
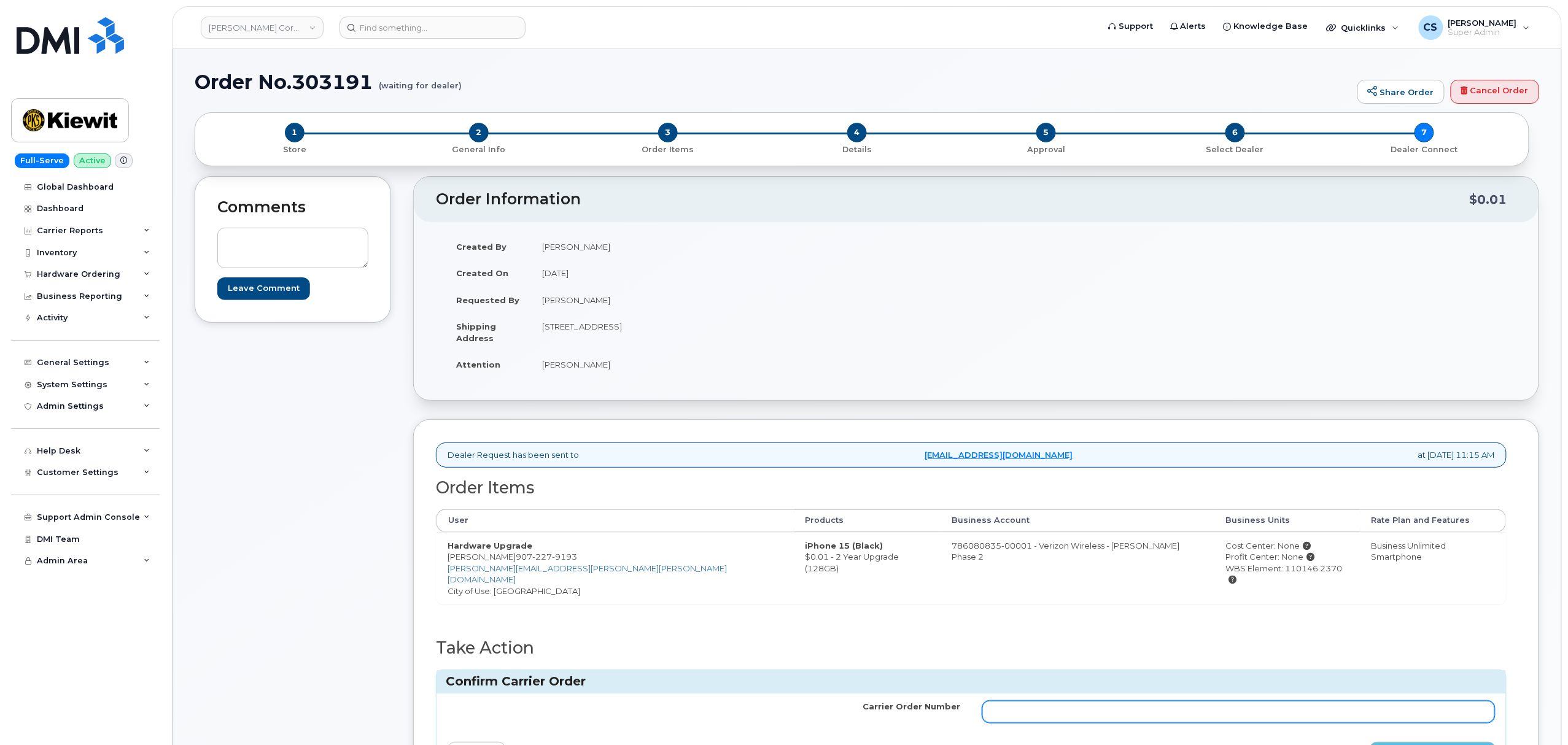
click at [1285, 704] on input "Carrier Order Number" at bounding box center [1238, 712] width 512 height 22
paste input "MB3000601098649"
type input "MB3000601098649"
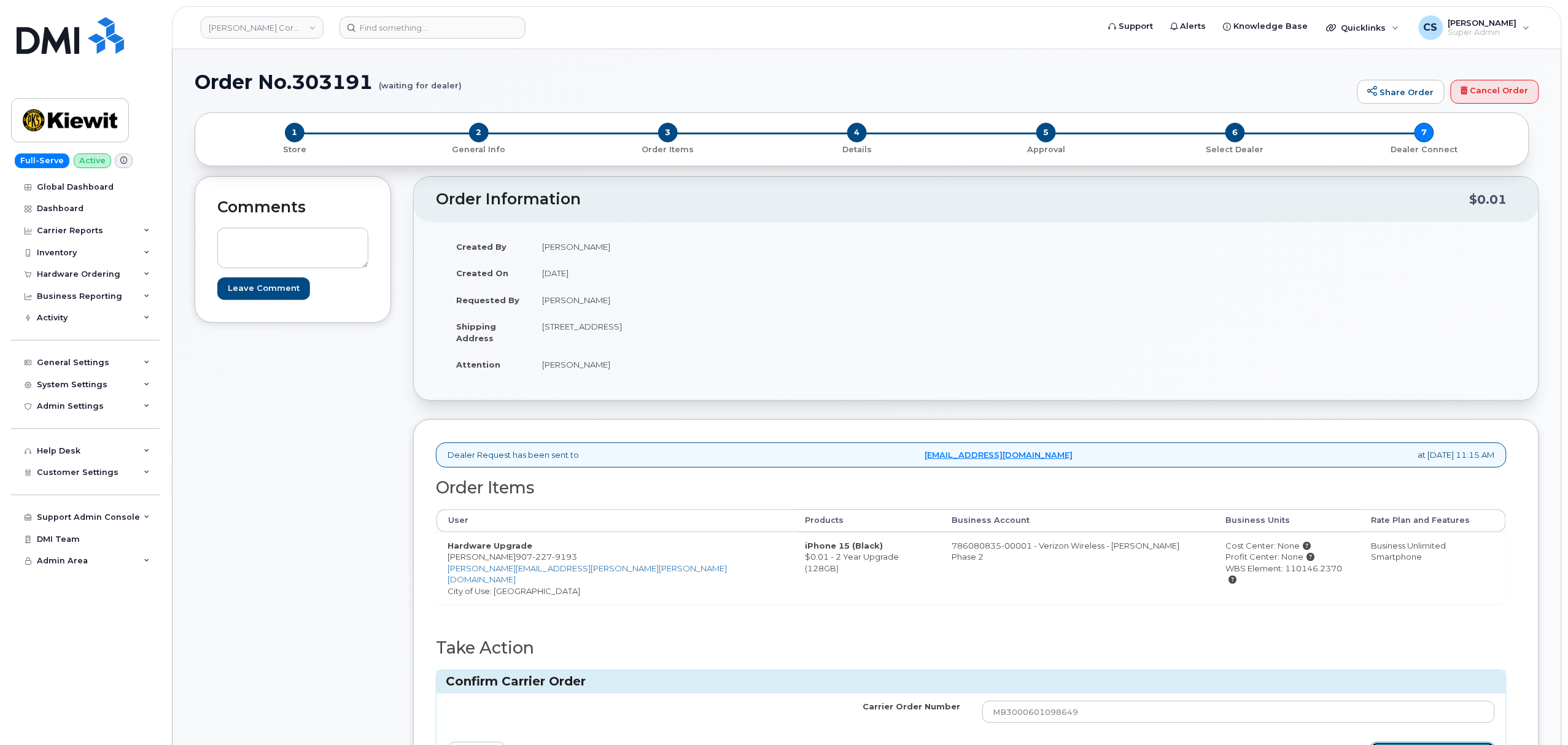
click at [1457, 743] on button "Confirm Carrier Order" at bounding box center [1432, 753] width 126 height 22
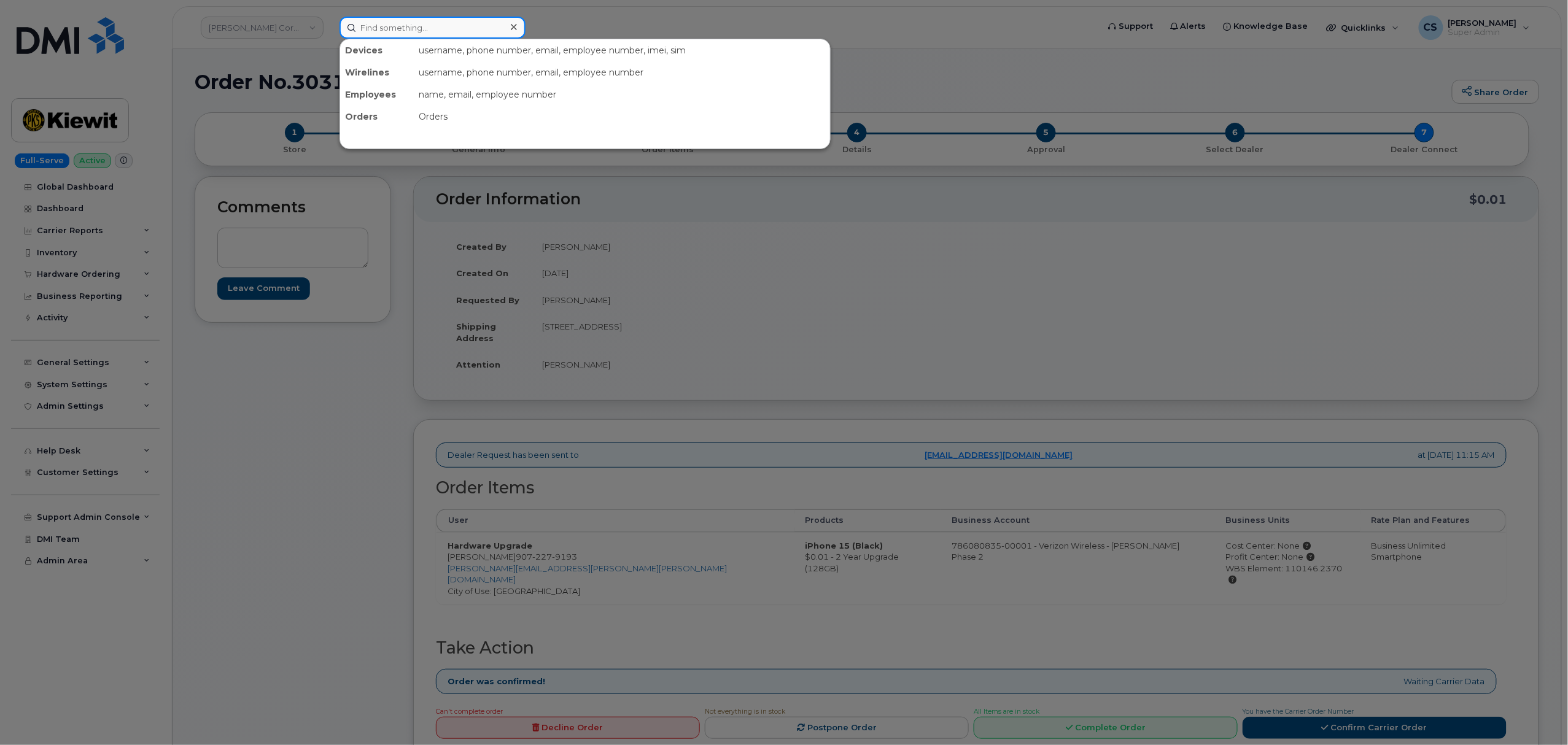
click at [433, 27] on input at bounding box center [432, 27] width 186 height 22
paste input "3618281287"
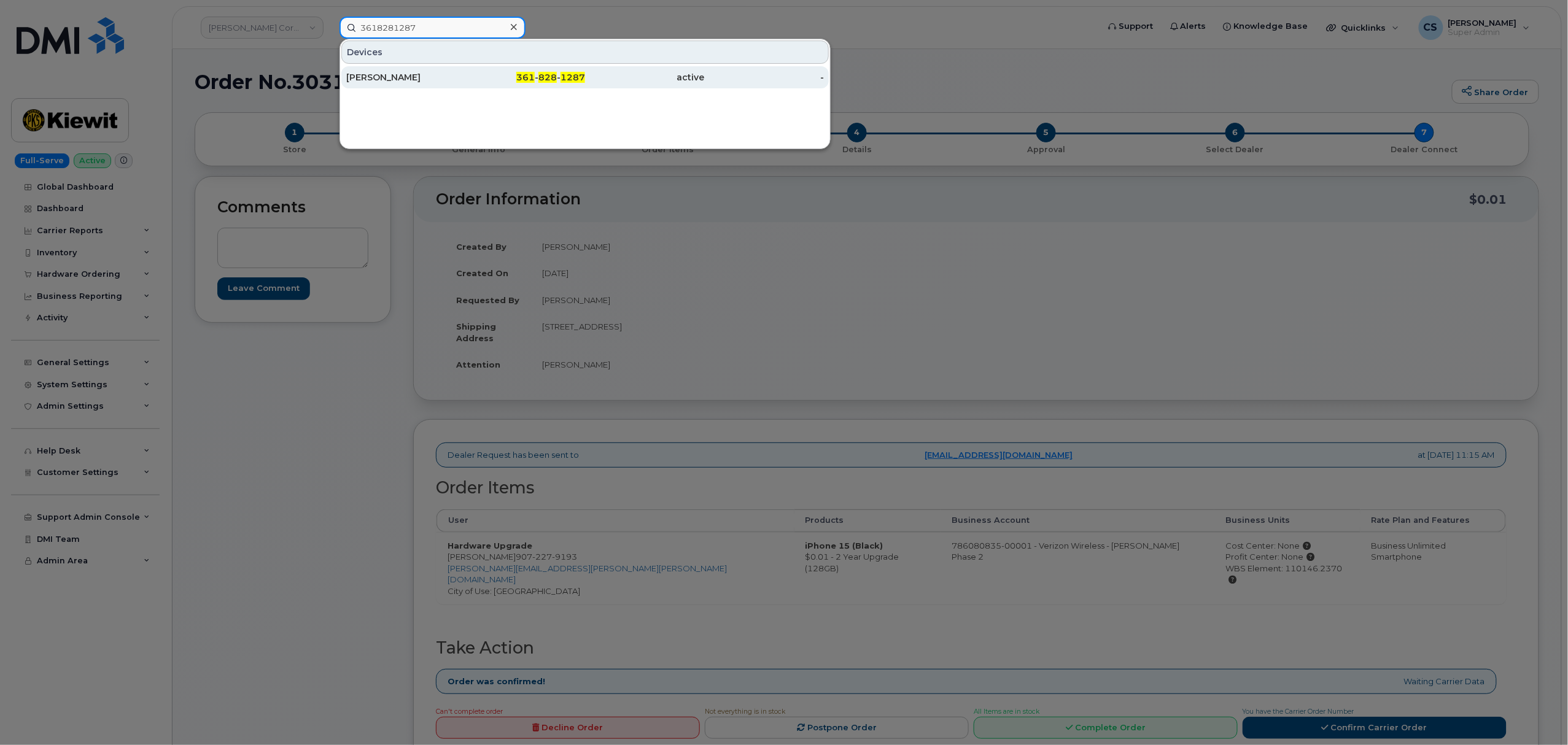
type input "3618281287"
click at [541, 76] on span "828" at bounding box center [547, 77] width 18 height 11
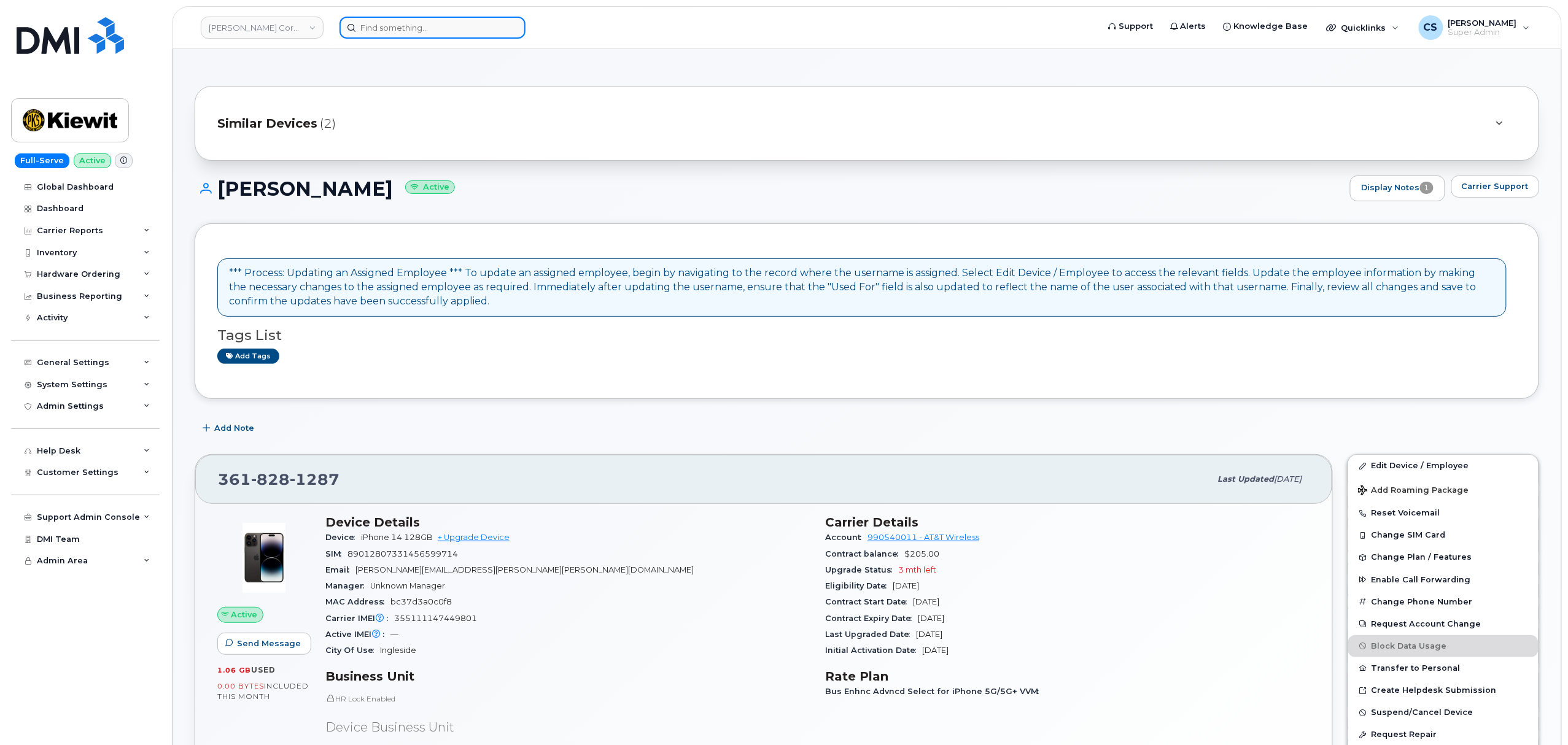
click at [389, 26] on input at bounding box center [432, 27] width 186 height 22
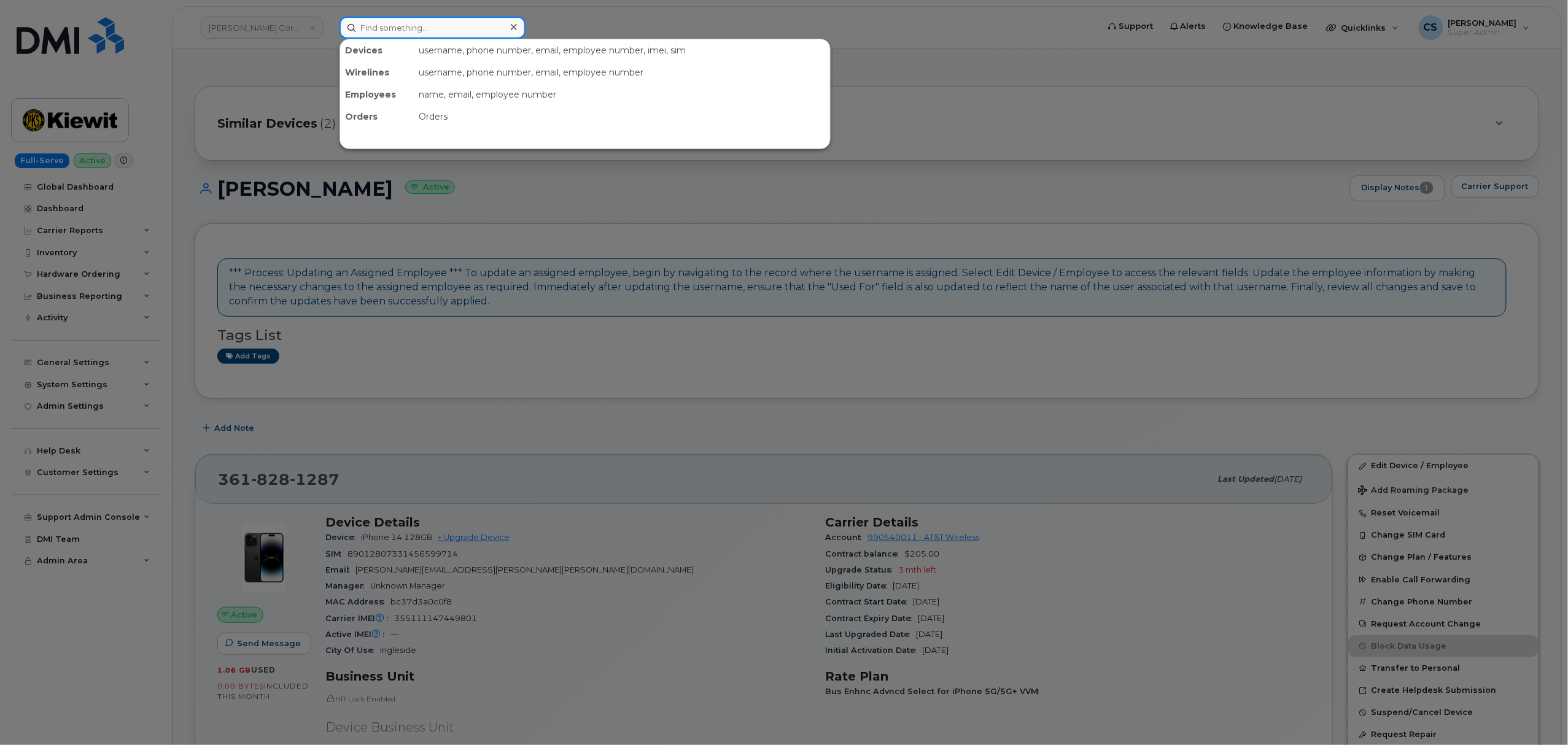
paste input "303181"
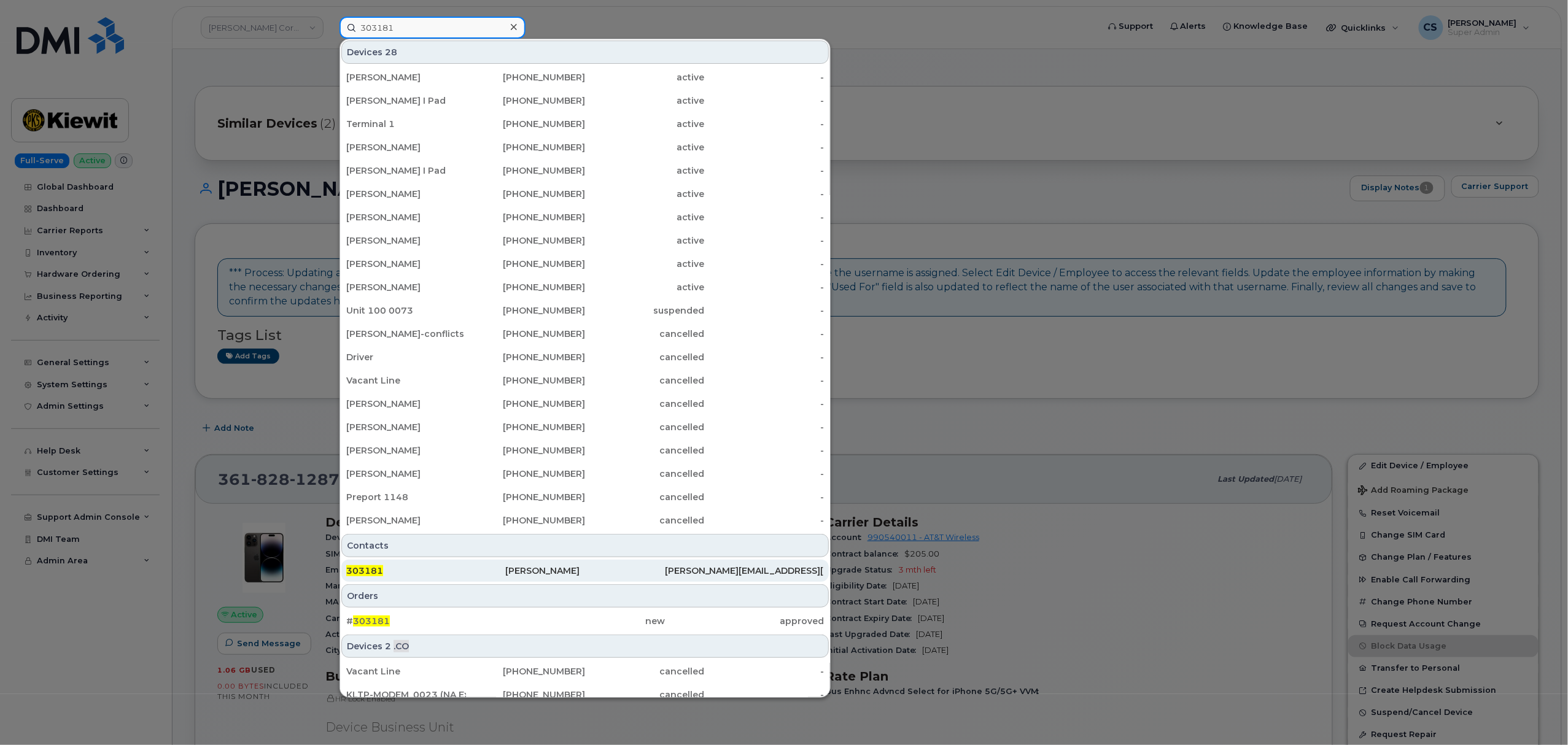
type input "303181"
click at [371, 569] on span "303181" at bounding box center [365, 571] width 37 height 11
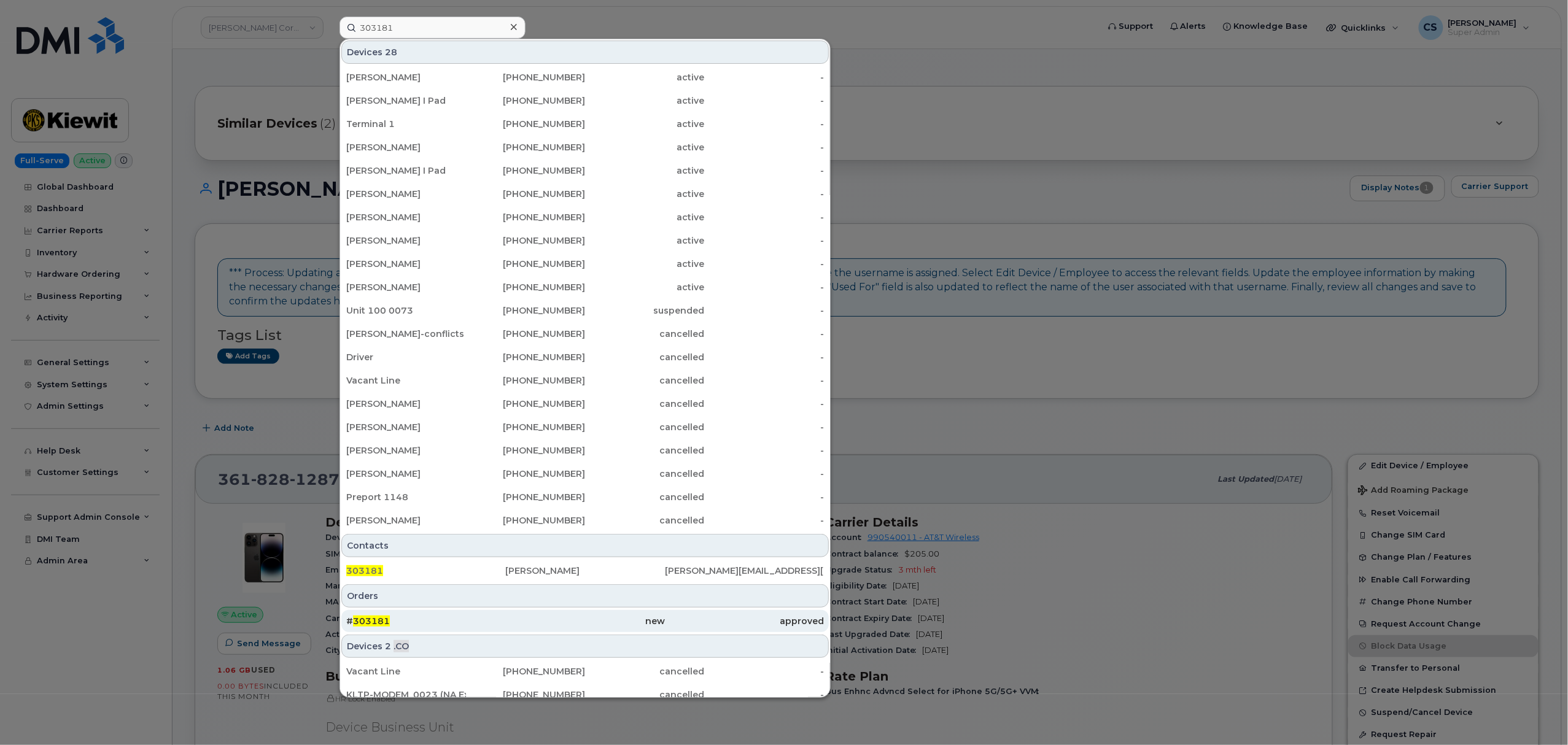
click at [379, 620] on span "303181" at bounding box center [371, 621] width 37 height 11
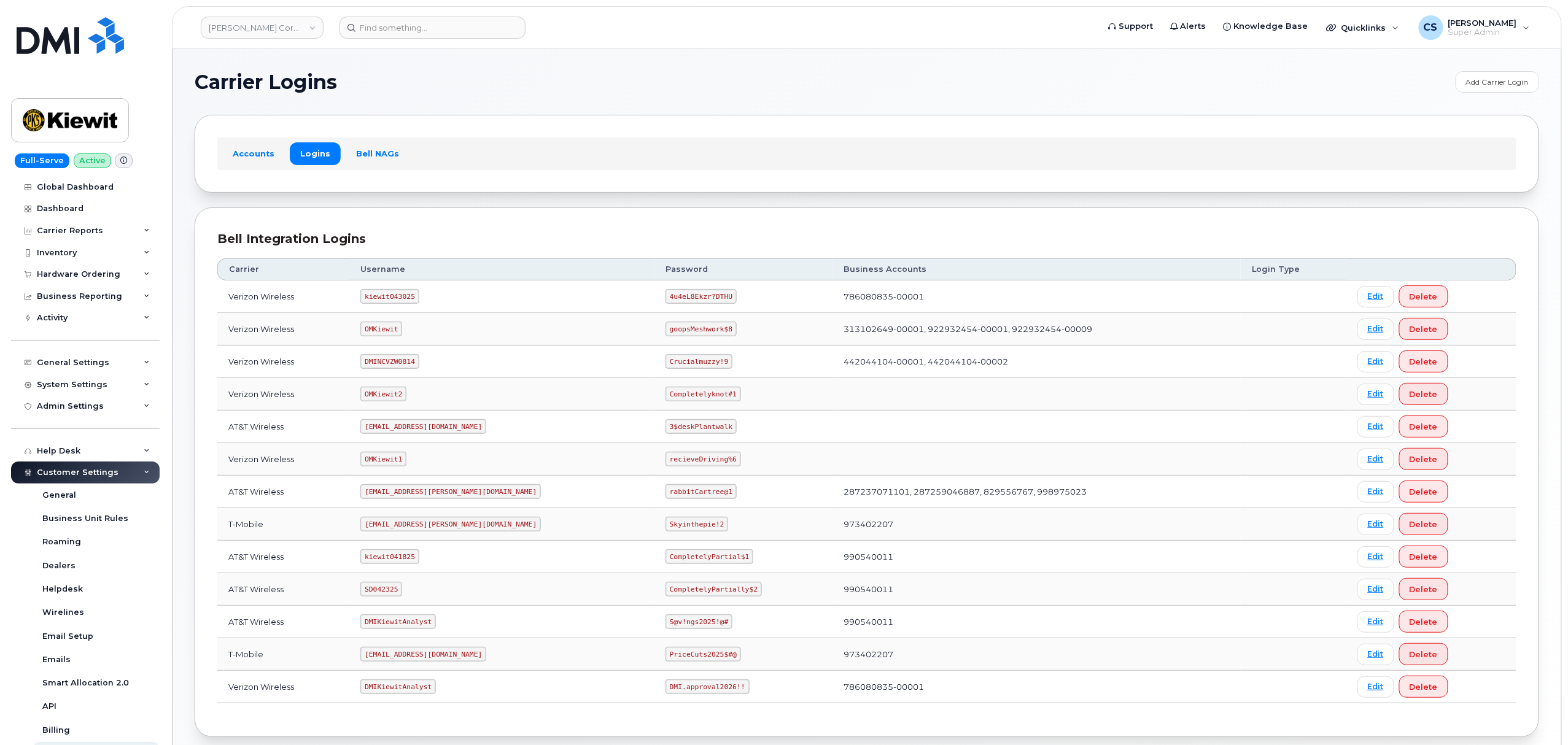
click at [394, 588] on code "SD042325" at bounding box center [381, 590] width 41 height 15
copy code "SD042325"
copy code "CompletelyPartially$2"
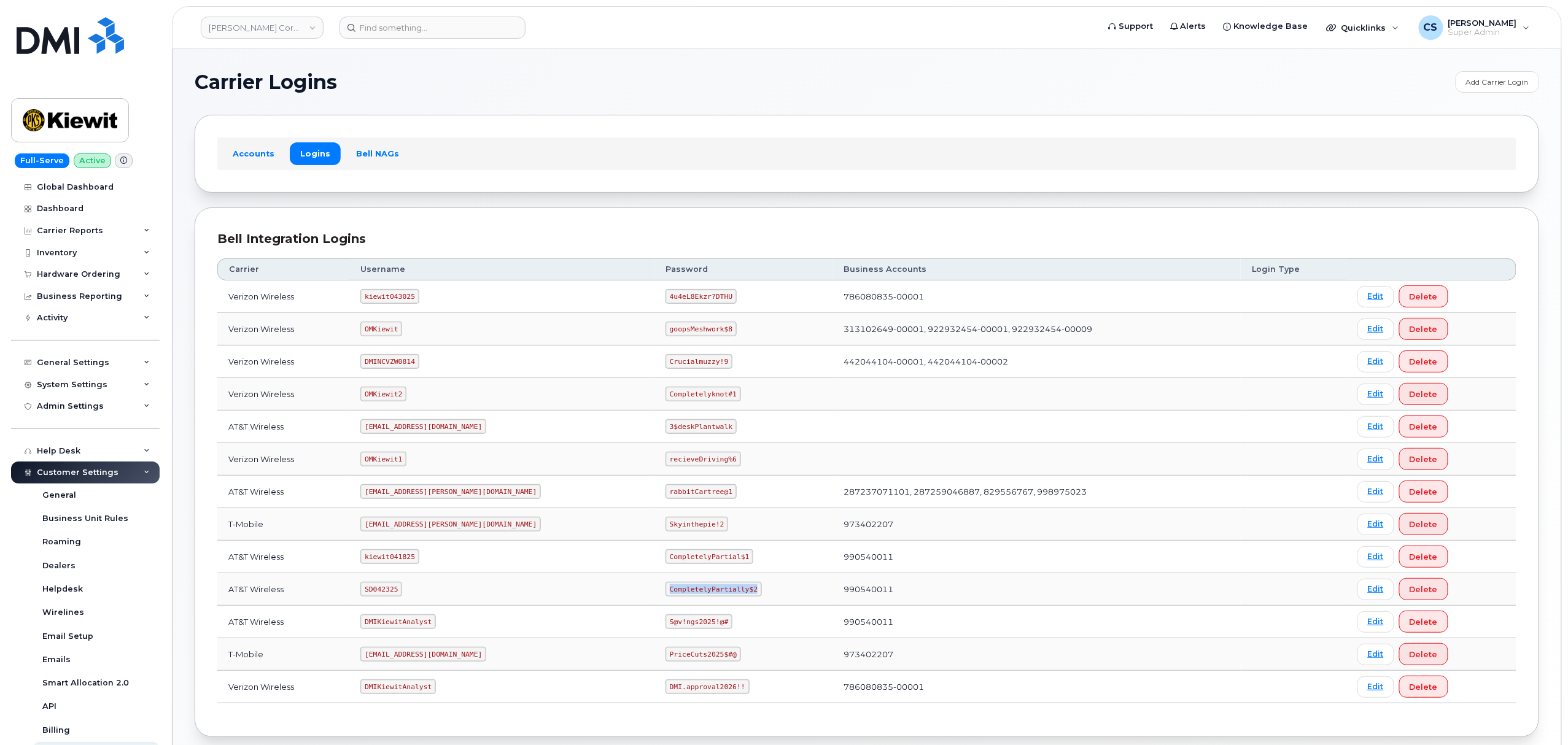
drag, startPoint x: 693, startPoint y: 590, endPoint x: 614, endPoint y: 593, distance: 79.1
click at [665, 593] on code "CompletelyPartially$2" at bounding box center [713, 590] width 97 height 15
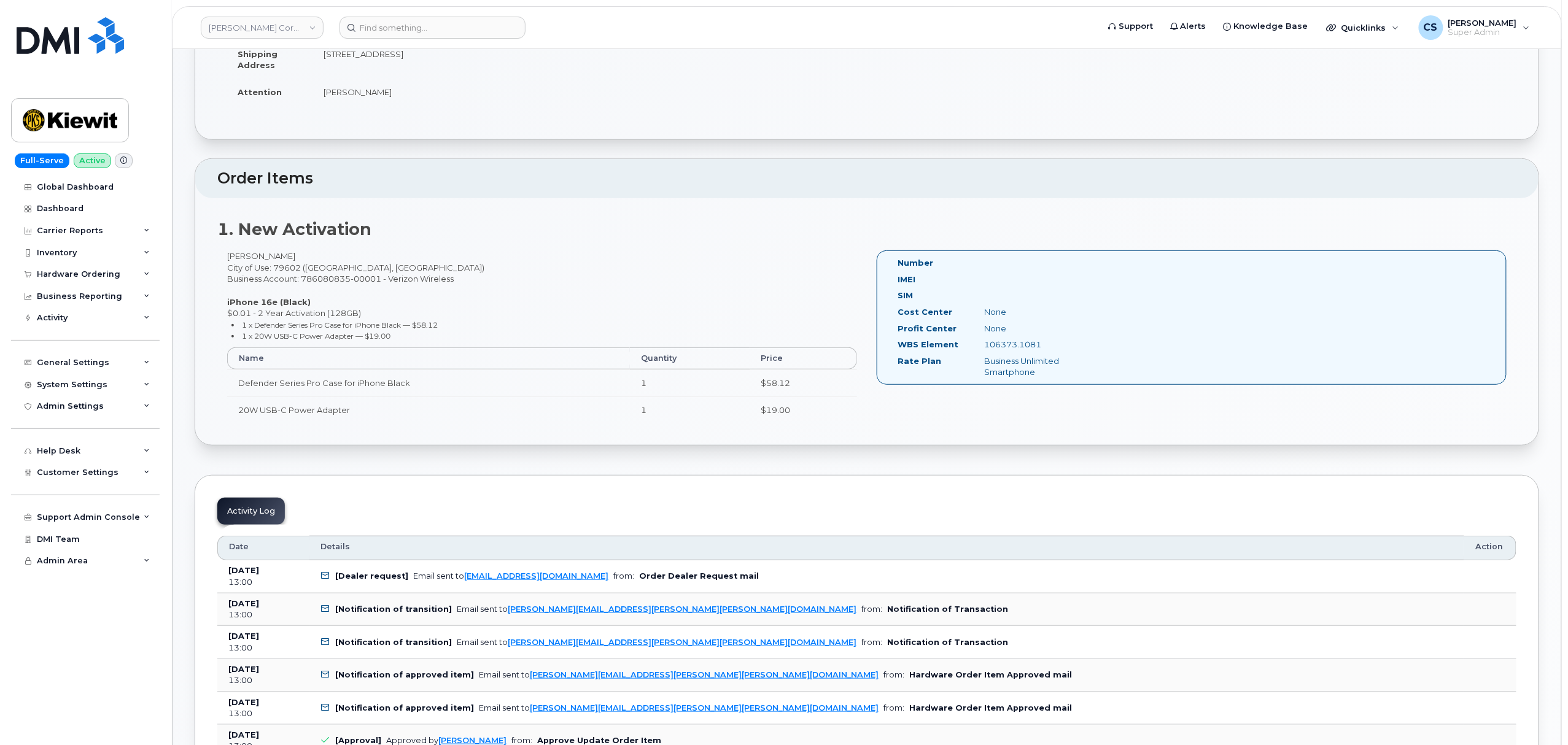
scroll to position [246, 0]
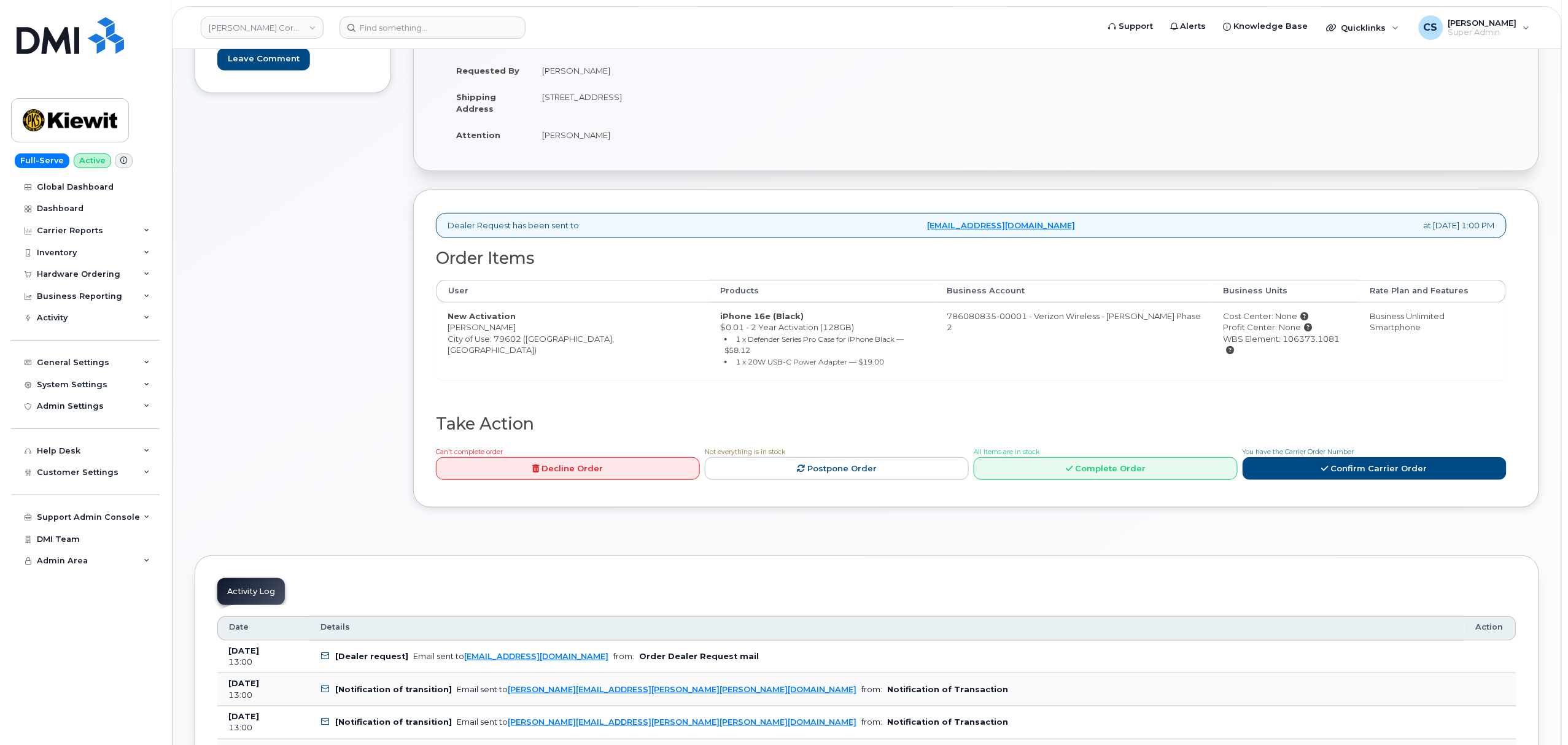
scroll to position [246, 0]
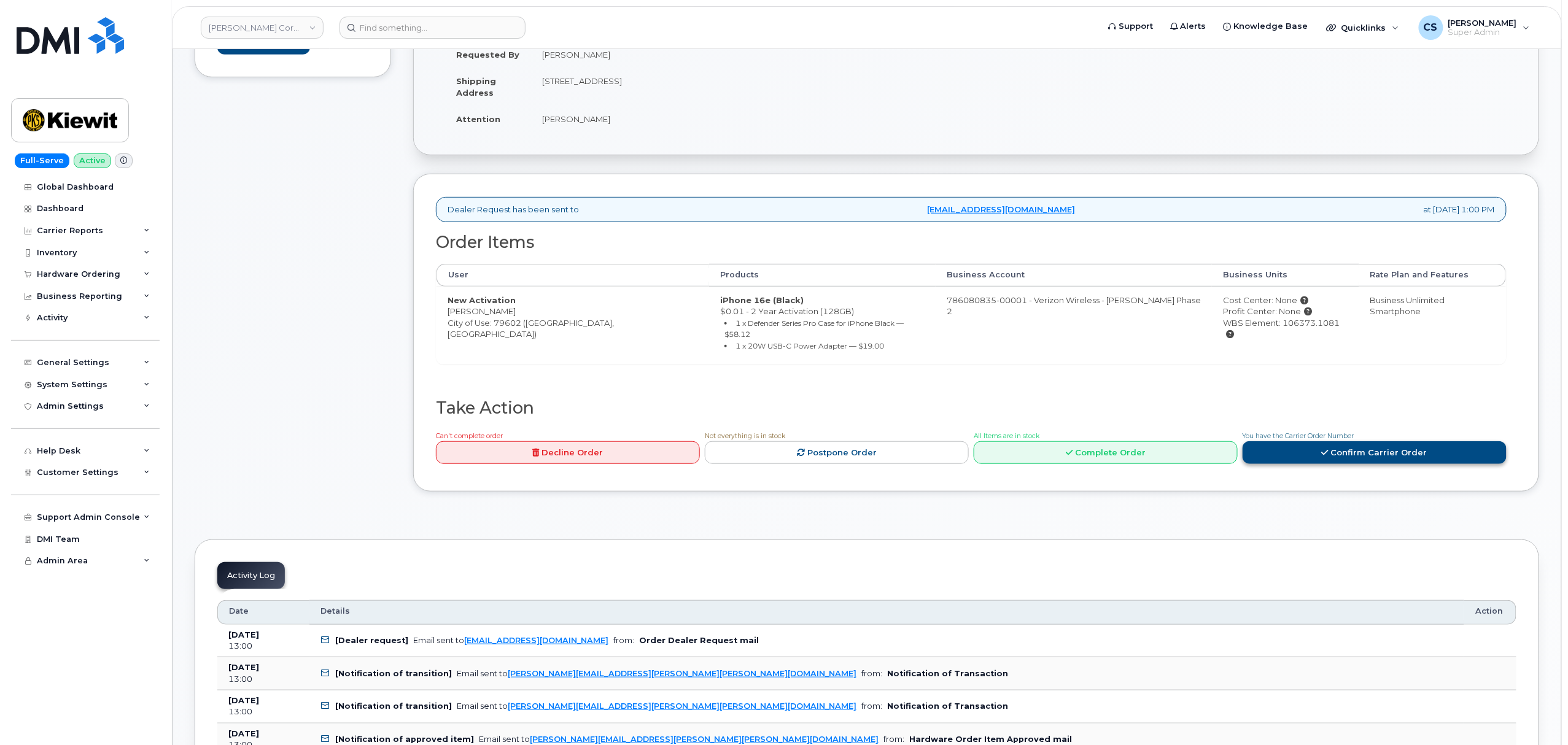
click at [1280, 447] on link "Confirm Carrier Order" at bounding box center [1374, 452] width 264 height 22
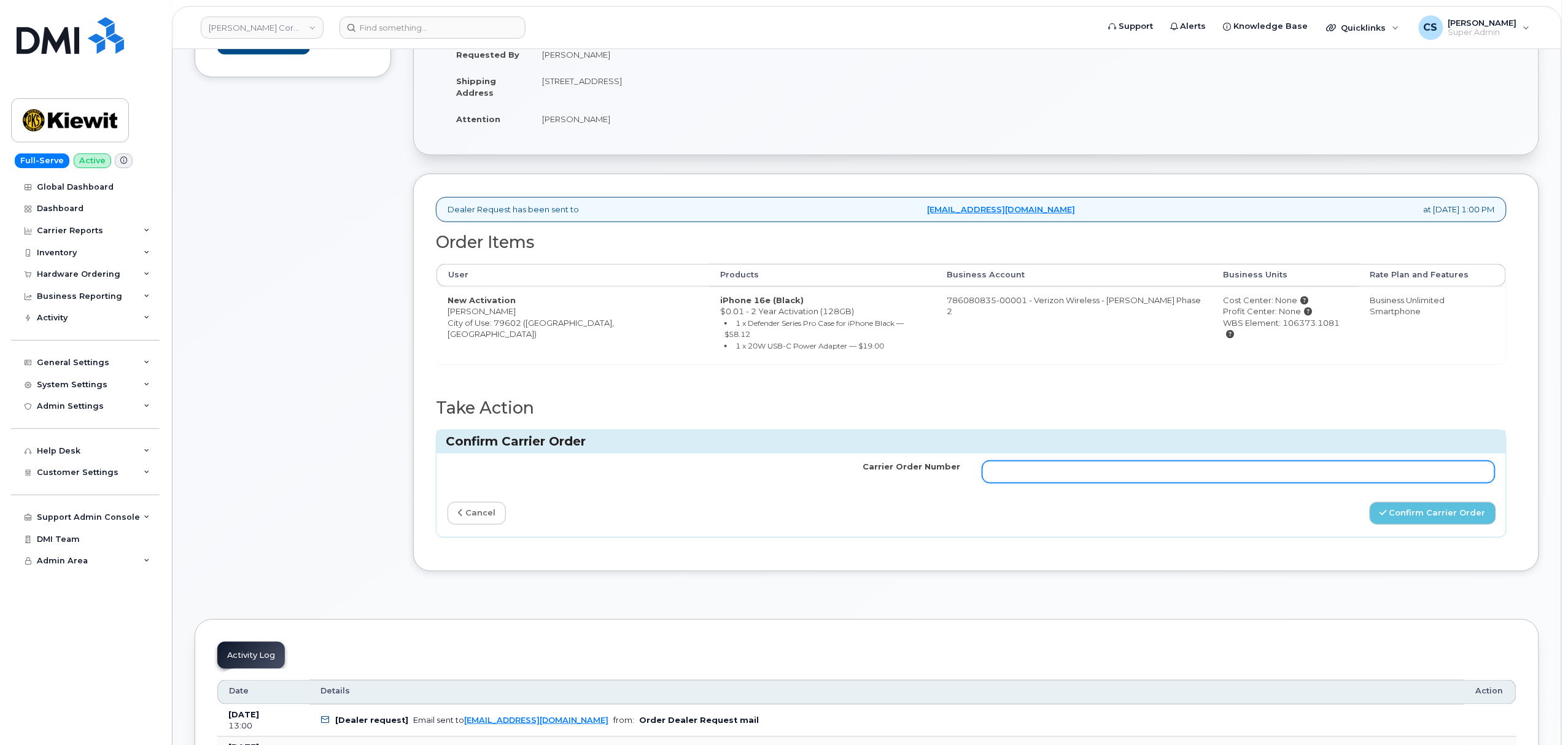
click at [1225, 461] on input "Carrier Order Number" at bounding box center [1238, 472] width 512 height 22
paste input "MB3000601111504"
type input "MB3000601111504"
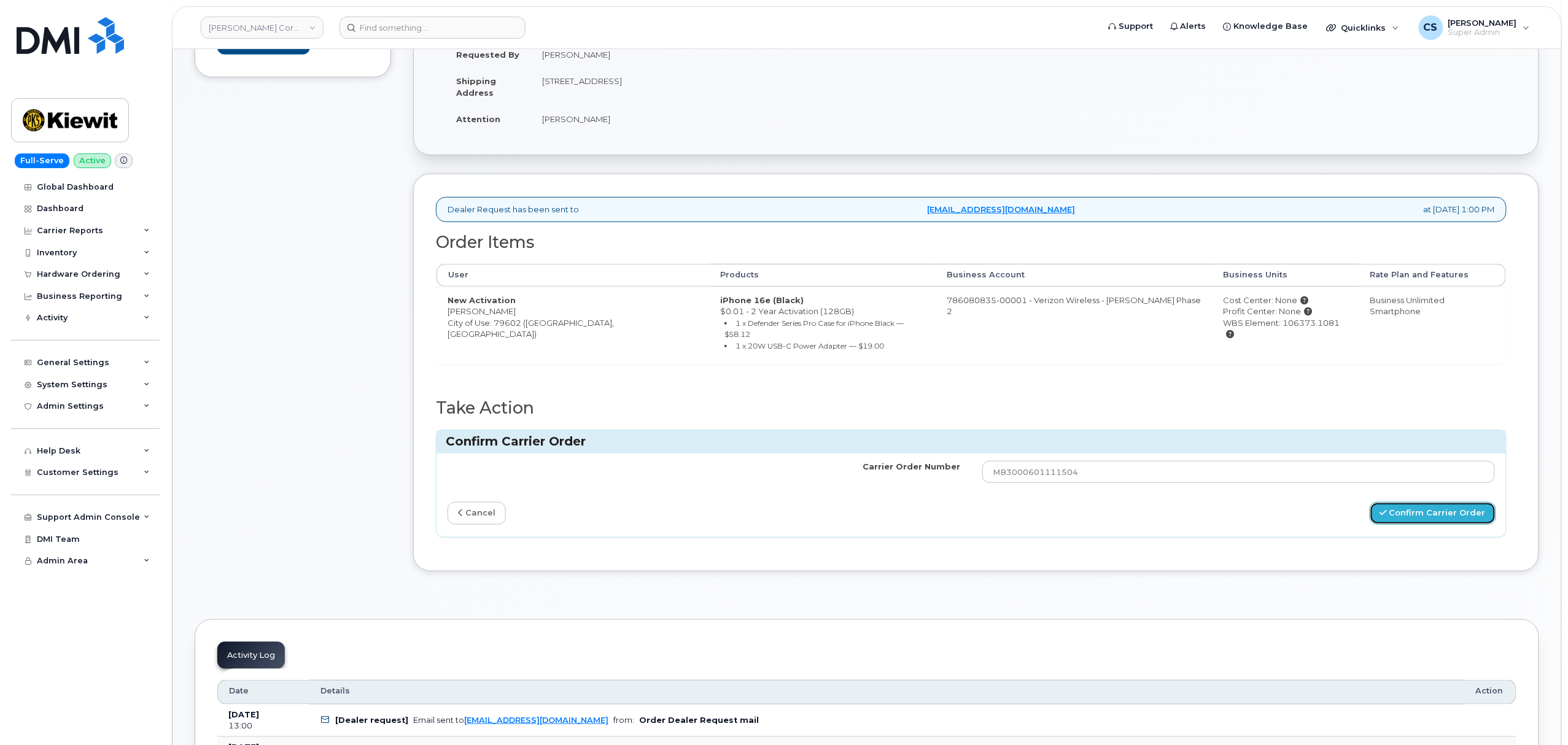
click at [1414, 509] on button "Confirm Carrier Order" at bounding box center [1432, 513] width 126 height 22
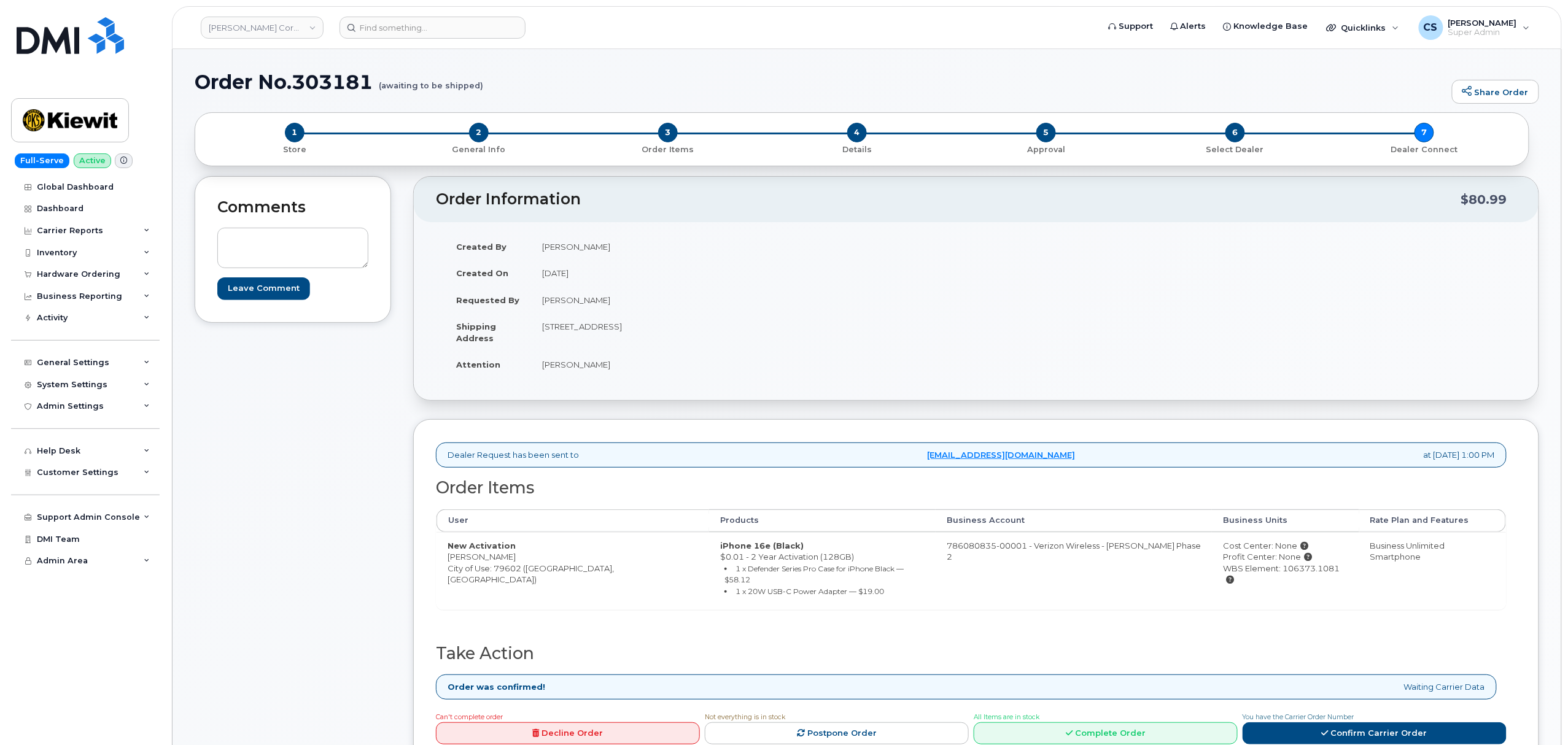
click at [332, 79] on h1 "Order No.303181 (awaiting to be shipped)" at bounding box center [819, 82] width 1251 height 21
copy h1 "303181"
click at [436, 21] on input at bounding box center [432, 27] width 186 height 22
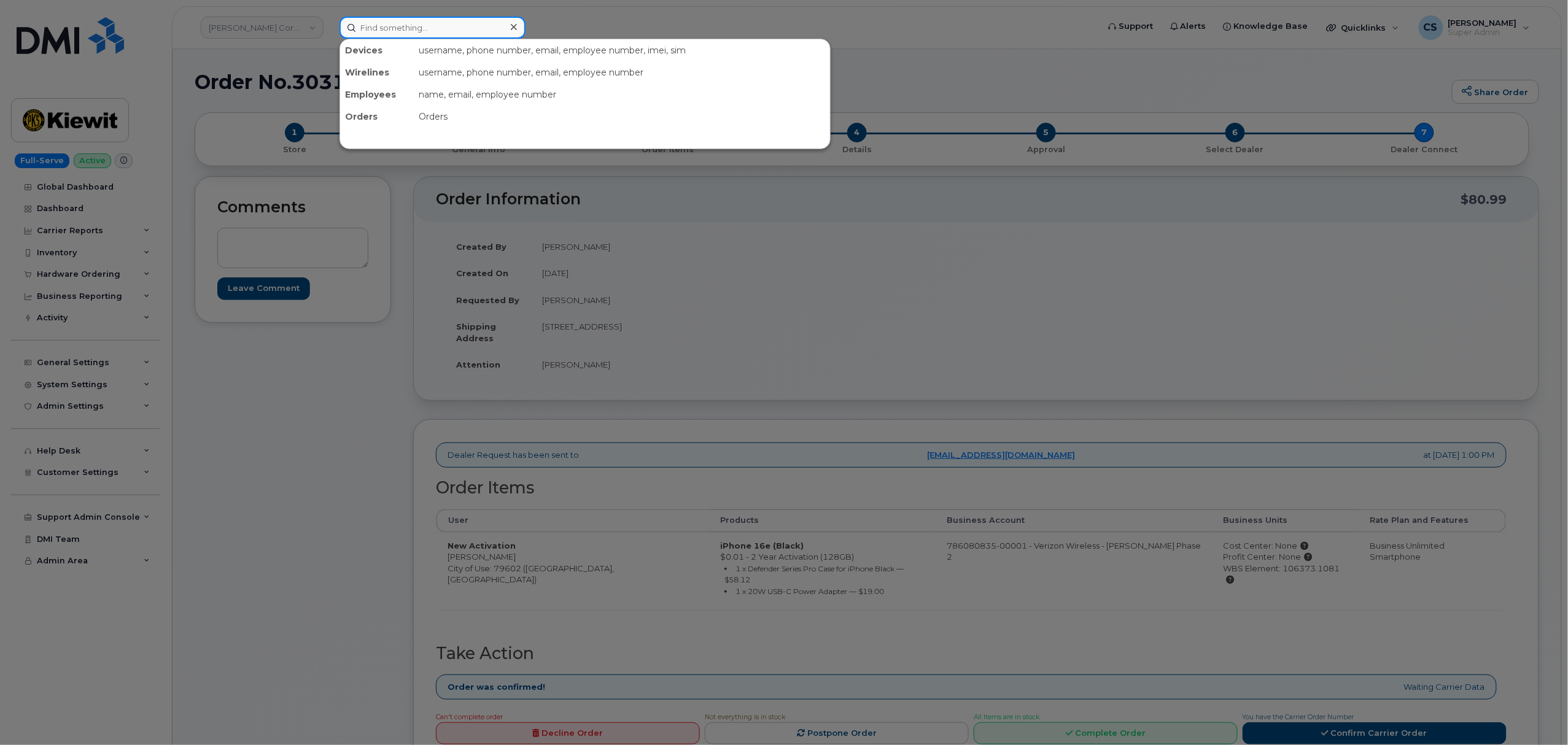
paste input "303181"
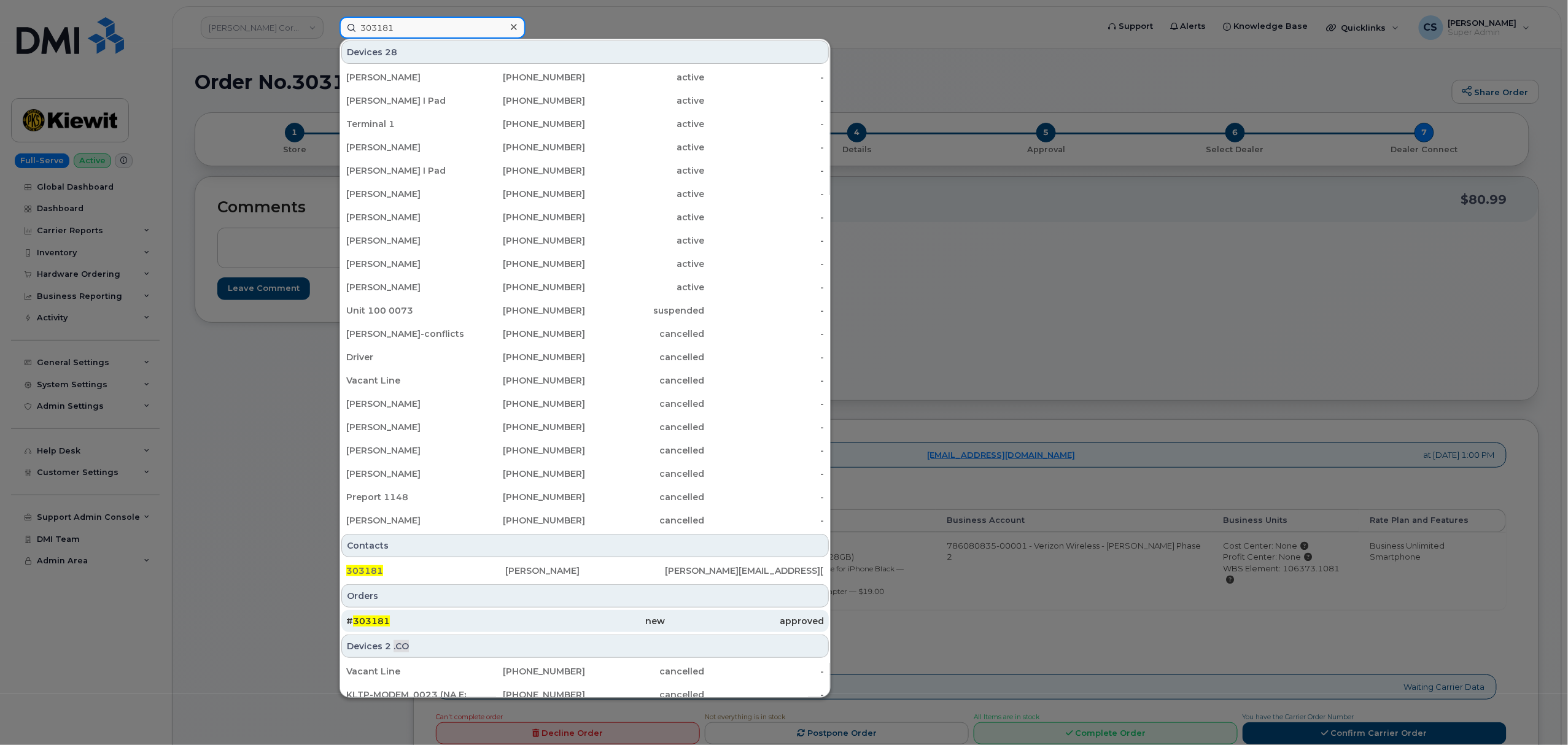
type input "303181"
click at [367, 621] on span "303181" at bounding box center [371, 621] width 37 height 11
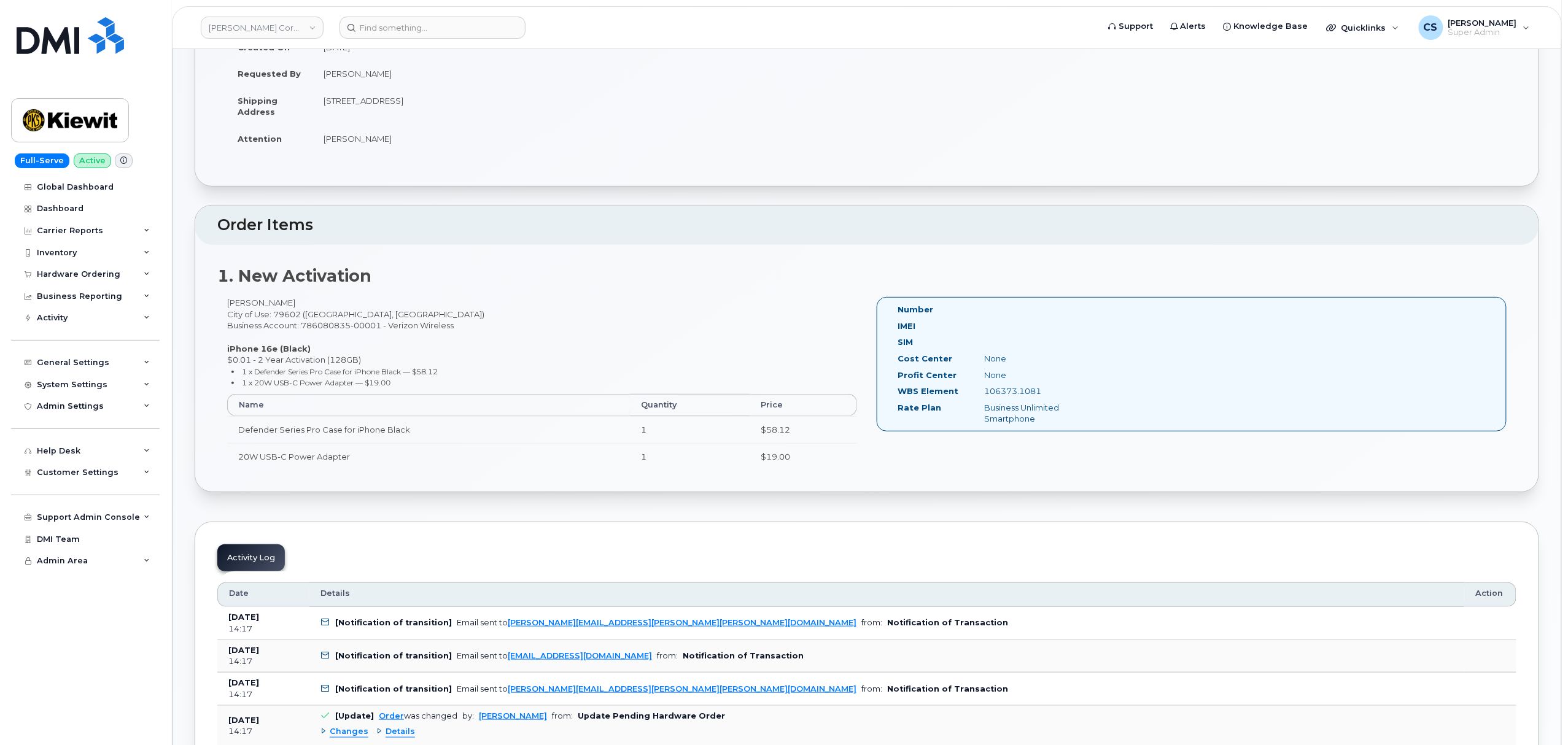
scroll to position [280, 0]
